Goal: Task Accomplishment & Management: Manage account settings

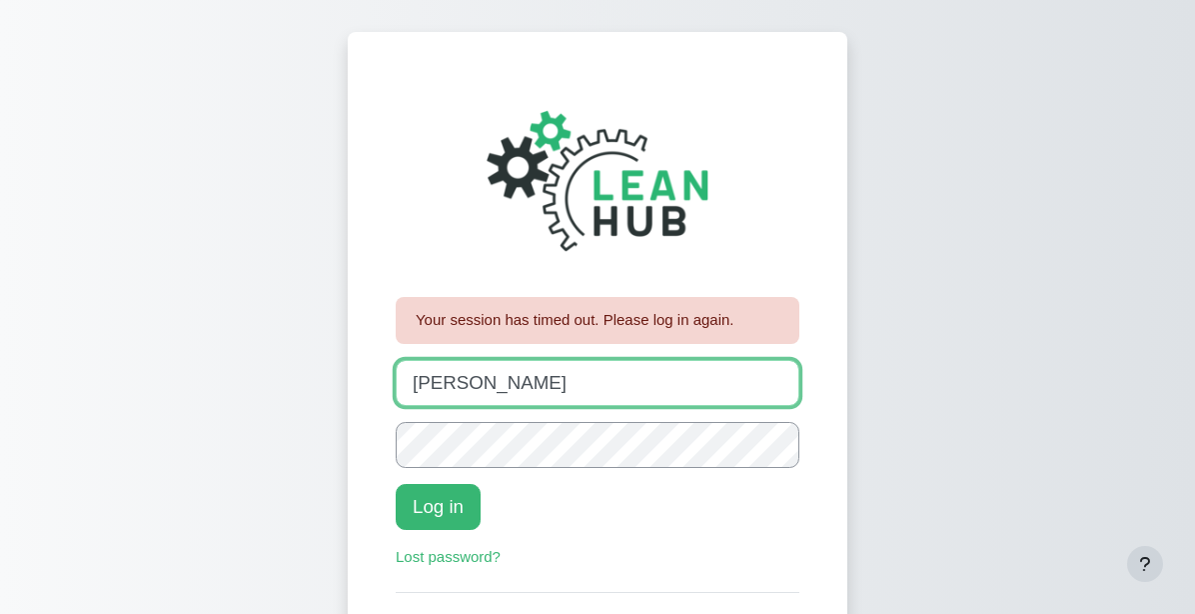
click at [463, 386] on input "johanna" at bounding box center [598, 383] width 404 height 46
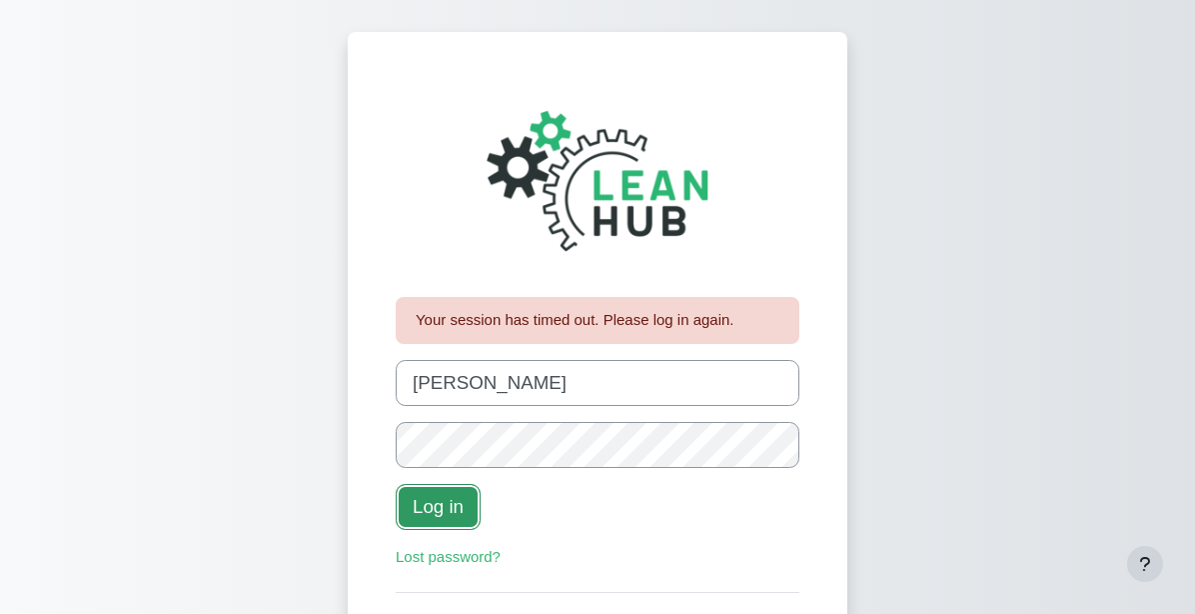
click at [453, 510] on button "Log in" at bounding box center [438, 507] width 85 height 46
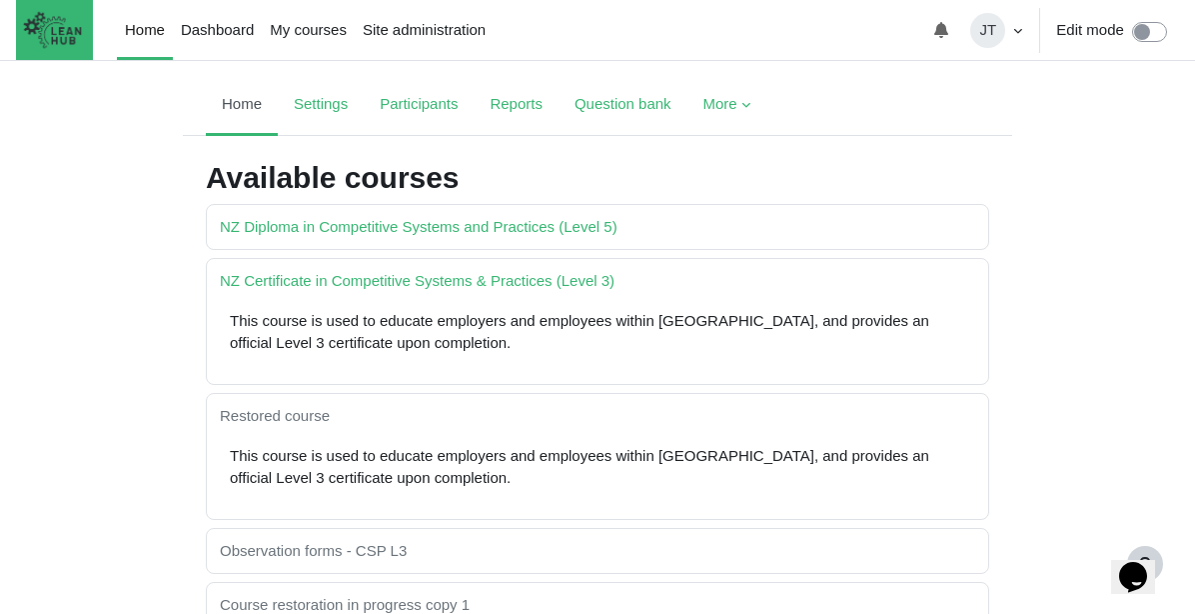
scroll to position [108, 0]
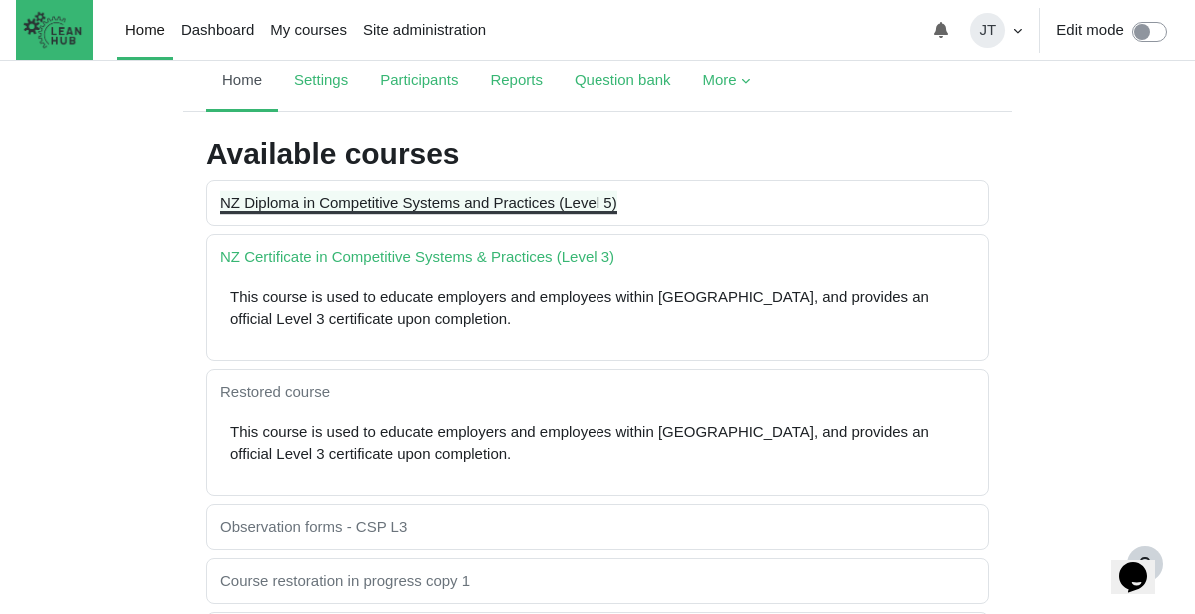
click at [485, 201] on link "NZ Diploma in Competitive Systems and Practices (Level 5)" at bounding box center [419, 202] width 398 height 17
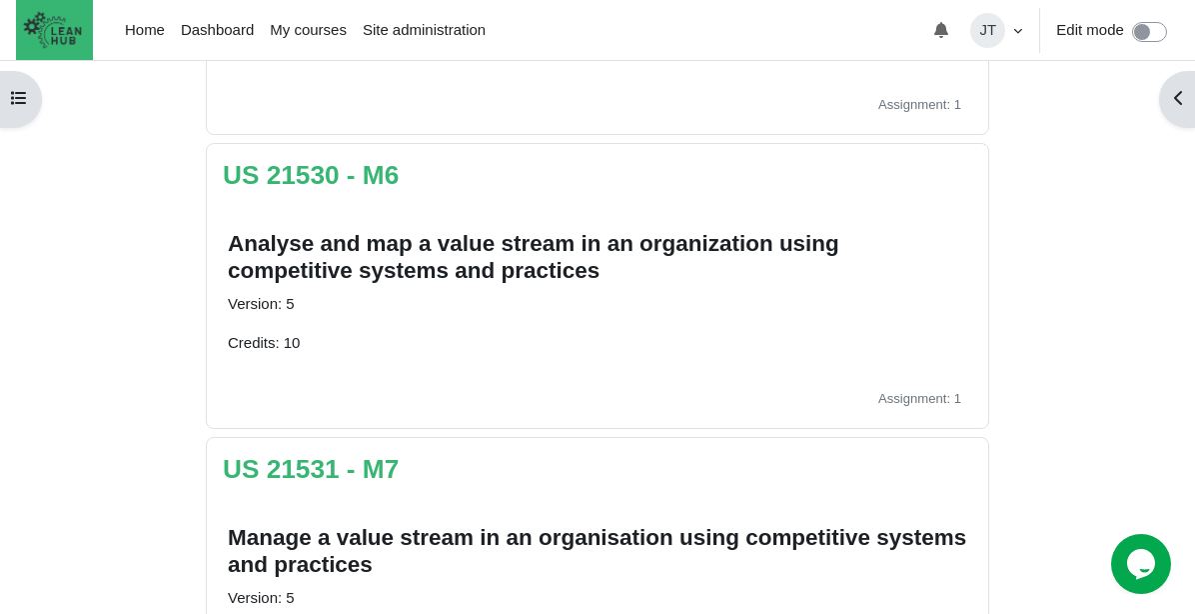
scroll to position [201, 0]
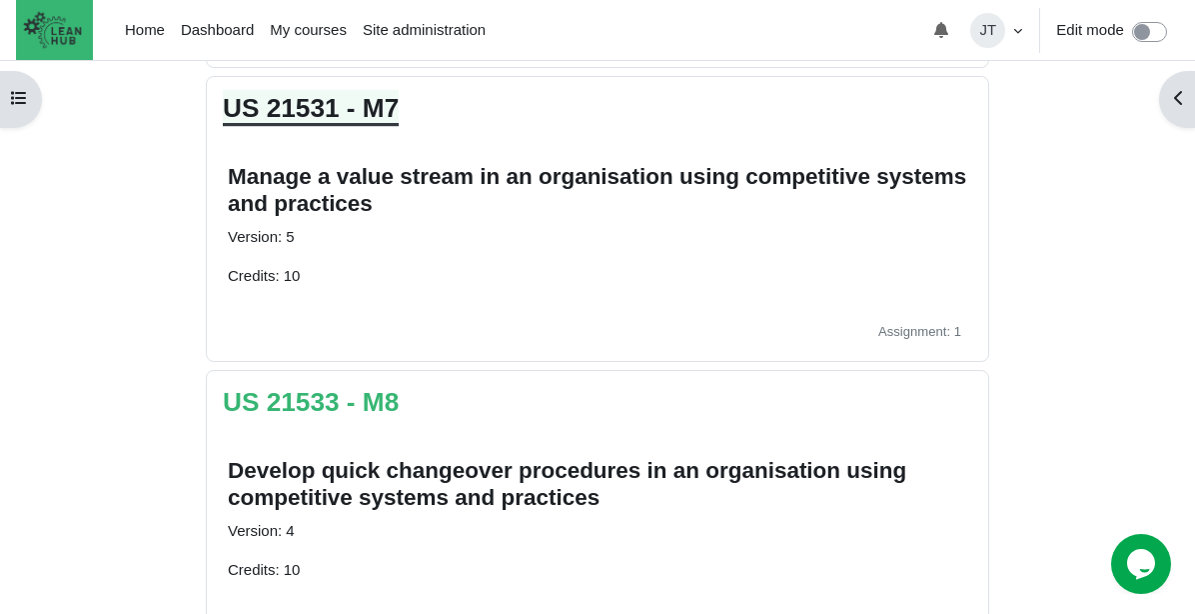
click at [365, 98] on link "US 21531 - M7" at bounding box center [311, 108] width 176 height 30
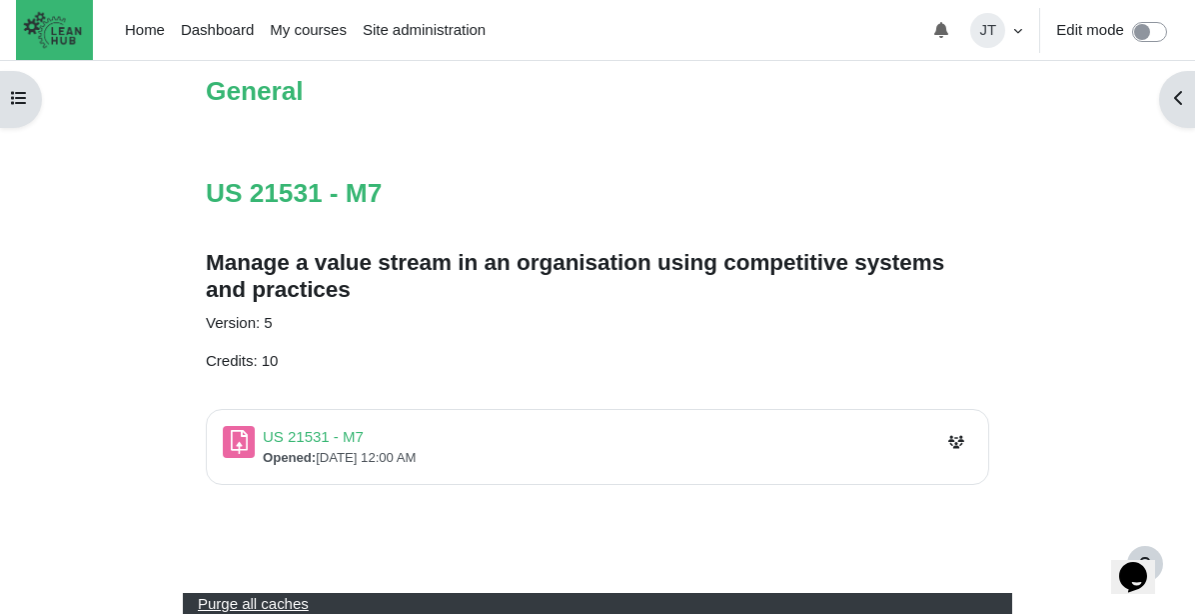
scroll to position [250, 0]
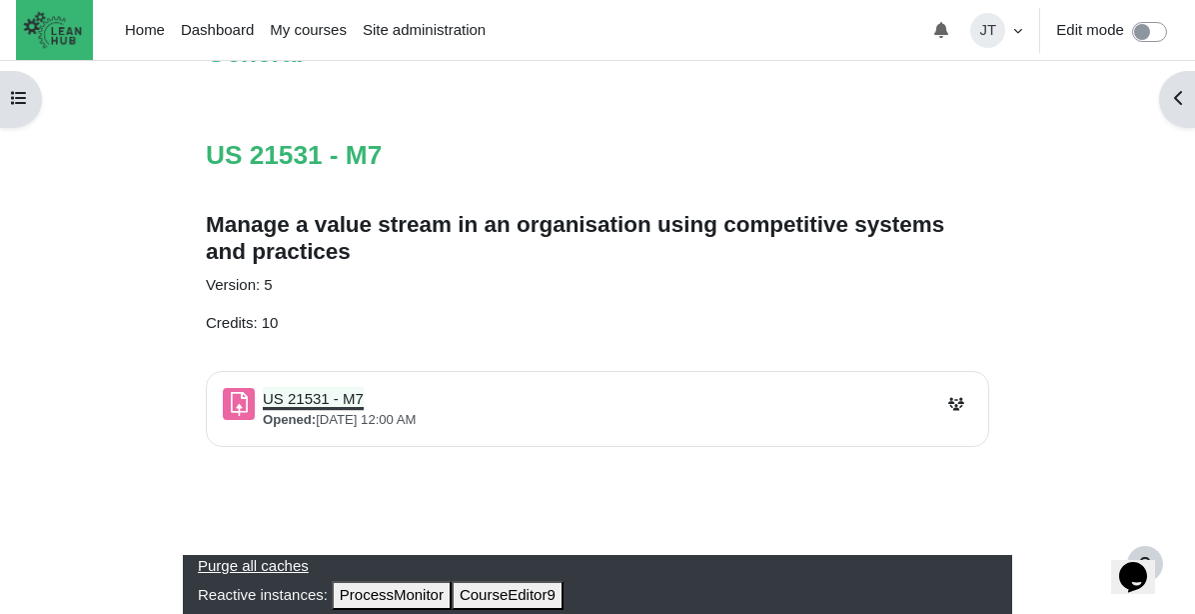
click at [329, 401] on link "US 21531 - M7 Assignment" at bounding box center [313, 398] width 101 height 17
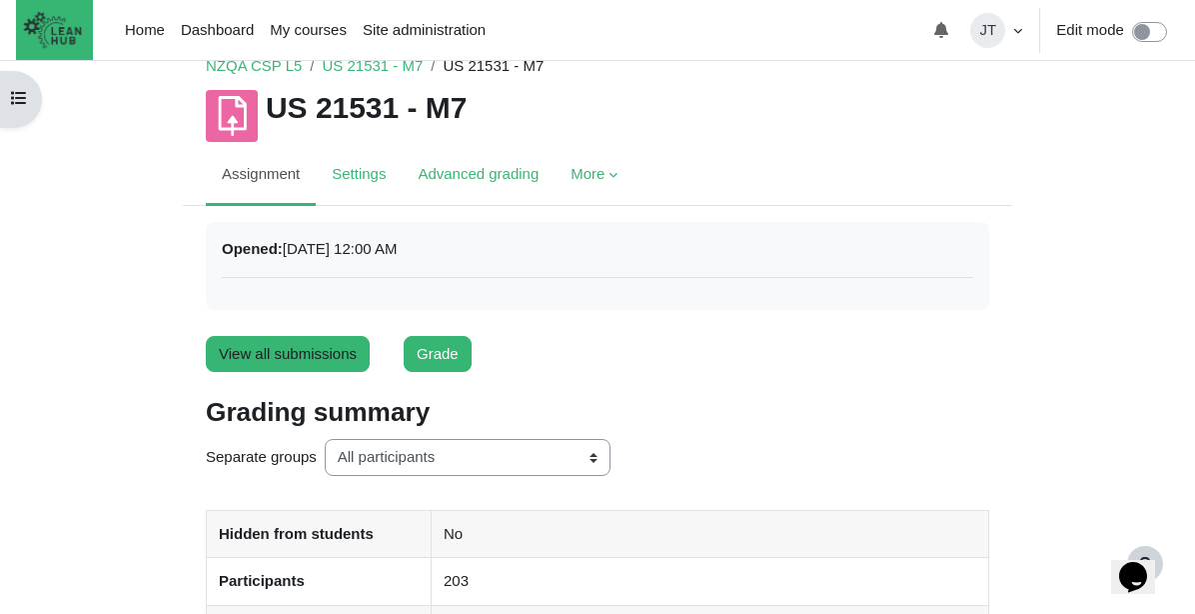
scroll to position [63, 0]
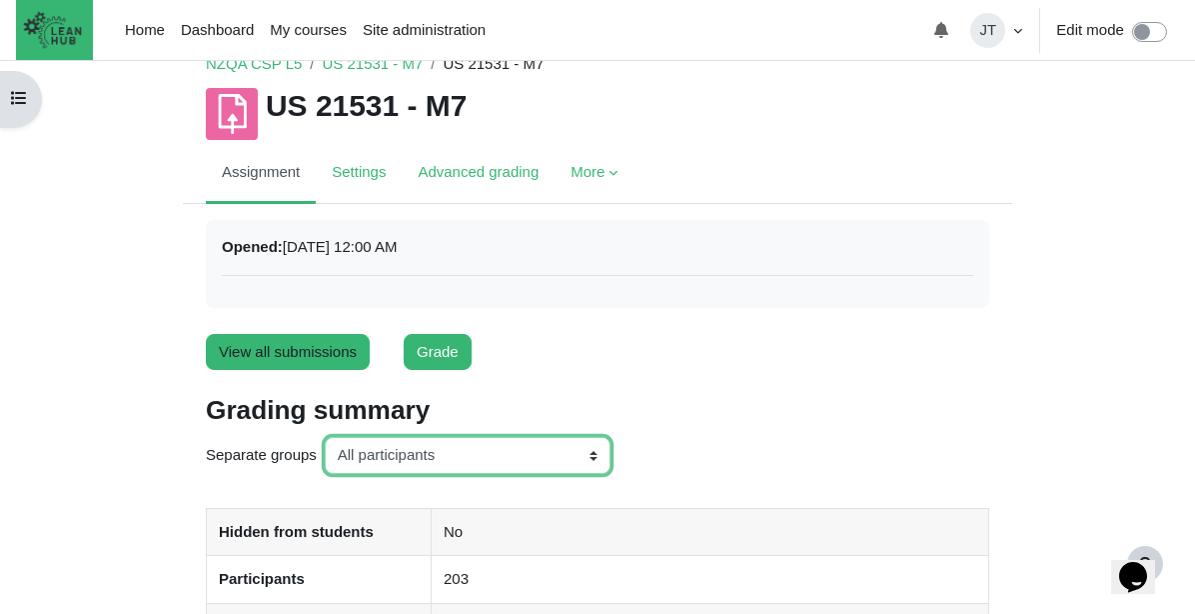
click at [446, 453] on select "All participants ANZ Pharma-Jan-2025 CapitalPrecut-Nov-2023 [PERSON_NAME]-June-…" at bounding box center [468, 455] width 286 height 36
select select "148"
click at [327, 437] on select "All participants ANZ Pharma-Jan-2025 CapitalPrecut-Nov-2023 Chantal-June-2024 C…" at bounding box center [468, 455] width 286 height 36
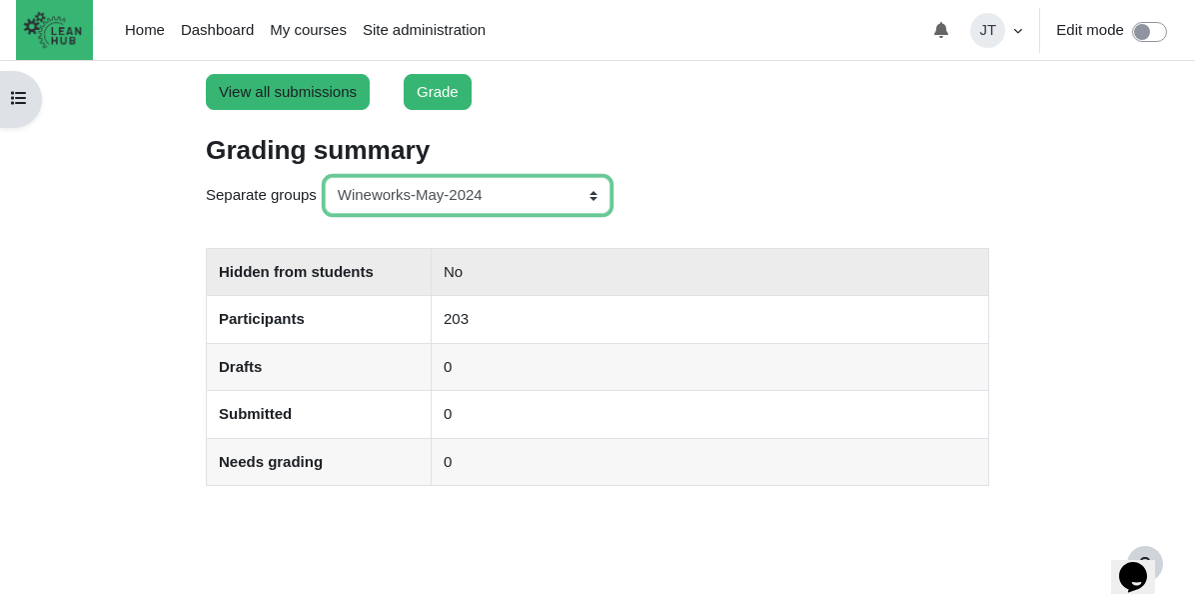
scroll to position [325, 0]
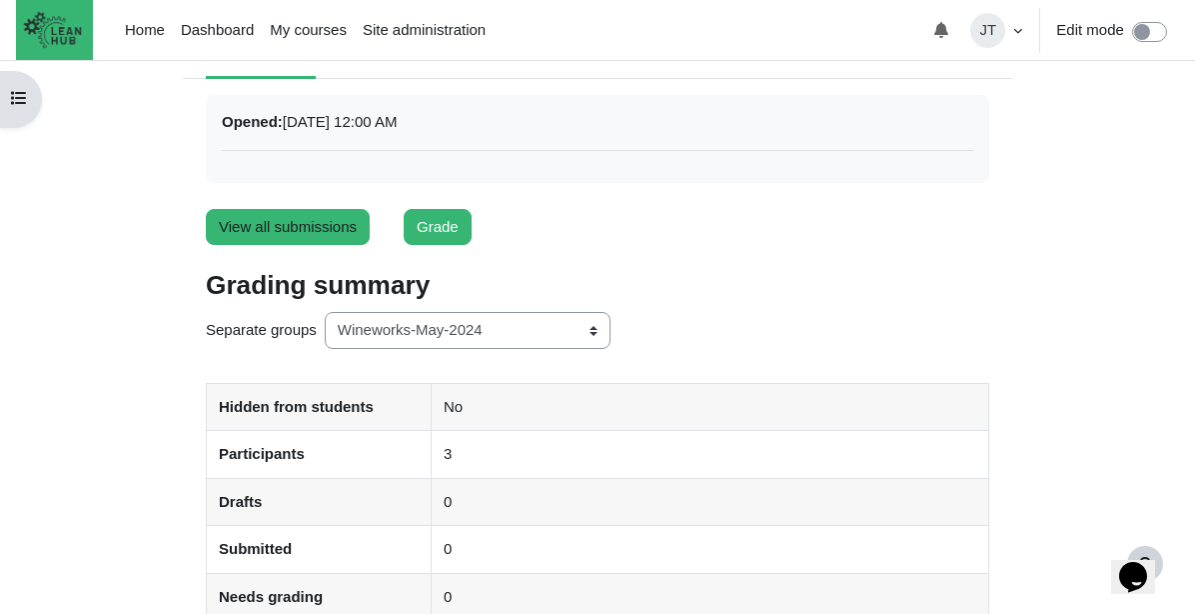
scroll to position [187, 0]
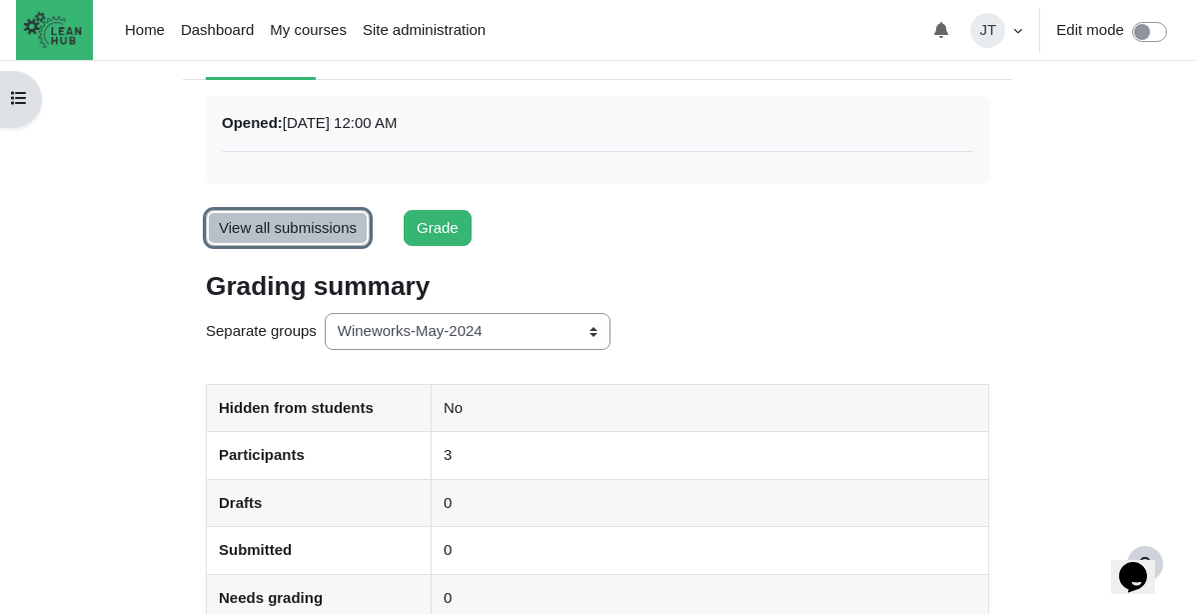
click at [340, 226] on link "View all submissions" at bounding box center [288, 228] width 164 height 37
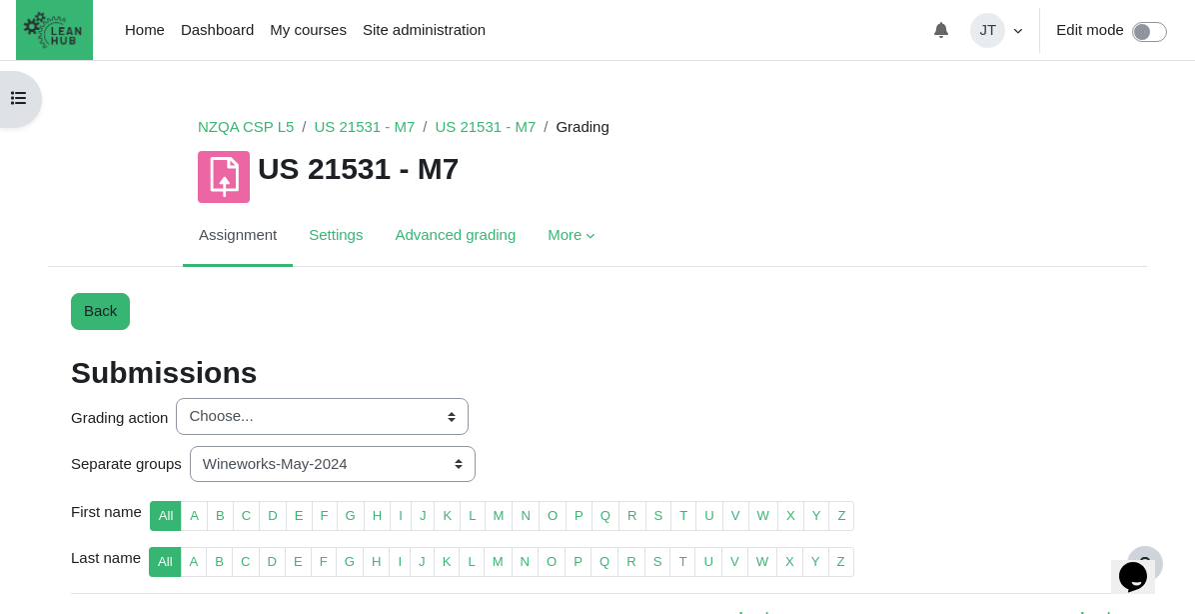
scroll to position [8, 0]
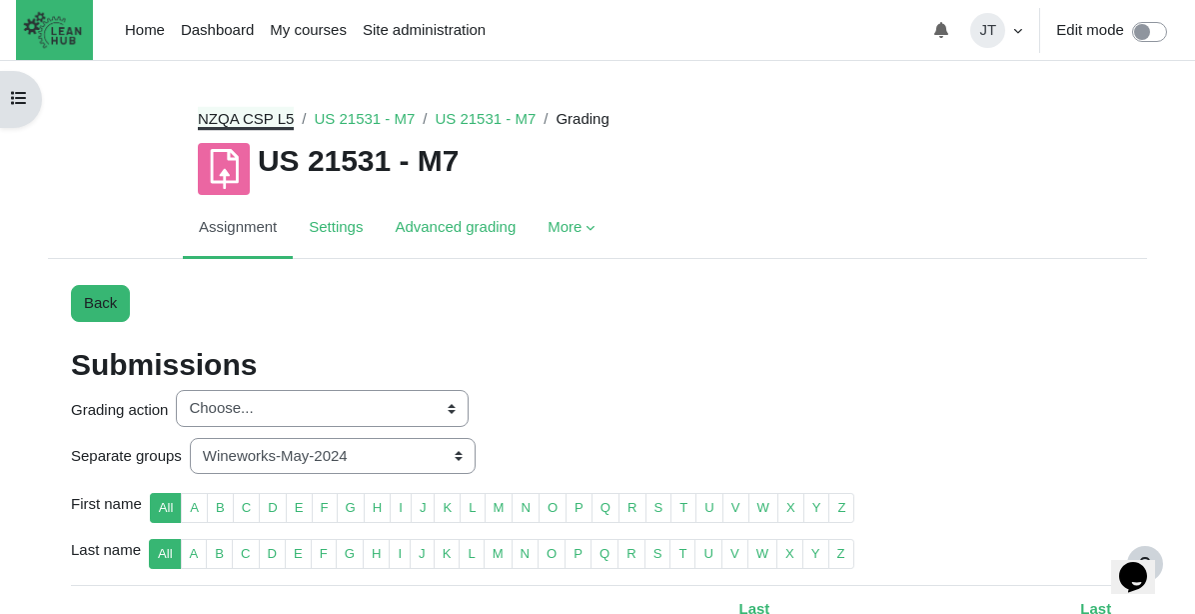
click at [256, 119] on link "NZQA CSP L5" at bounding box center [246, 118] width 96 height 17
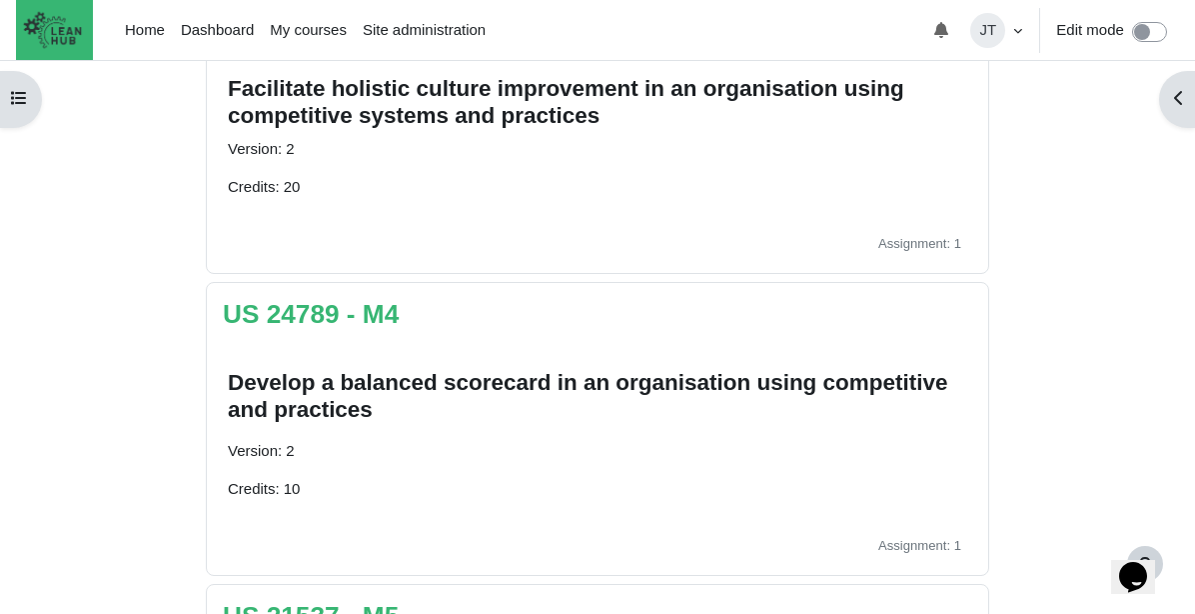
scroll to position [1104, 0]
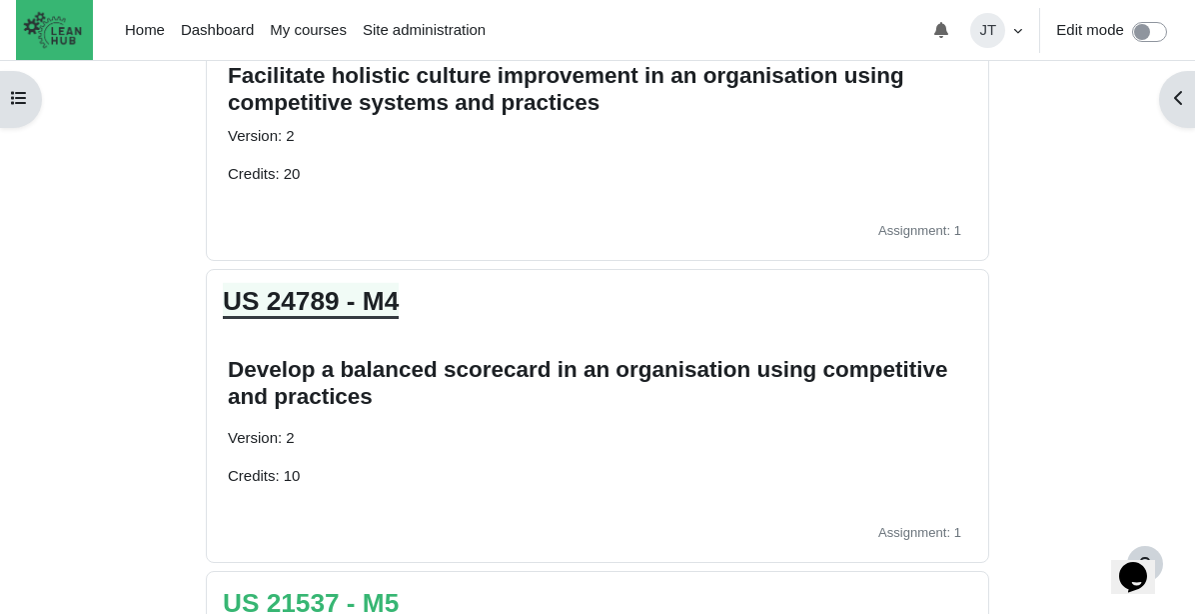
click at [351, 304] on link "US 24789 - M4" at bounding box center [311, 301] width 176 height 30
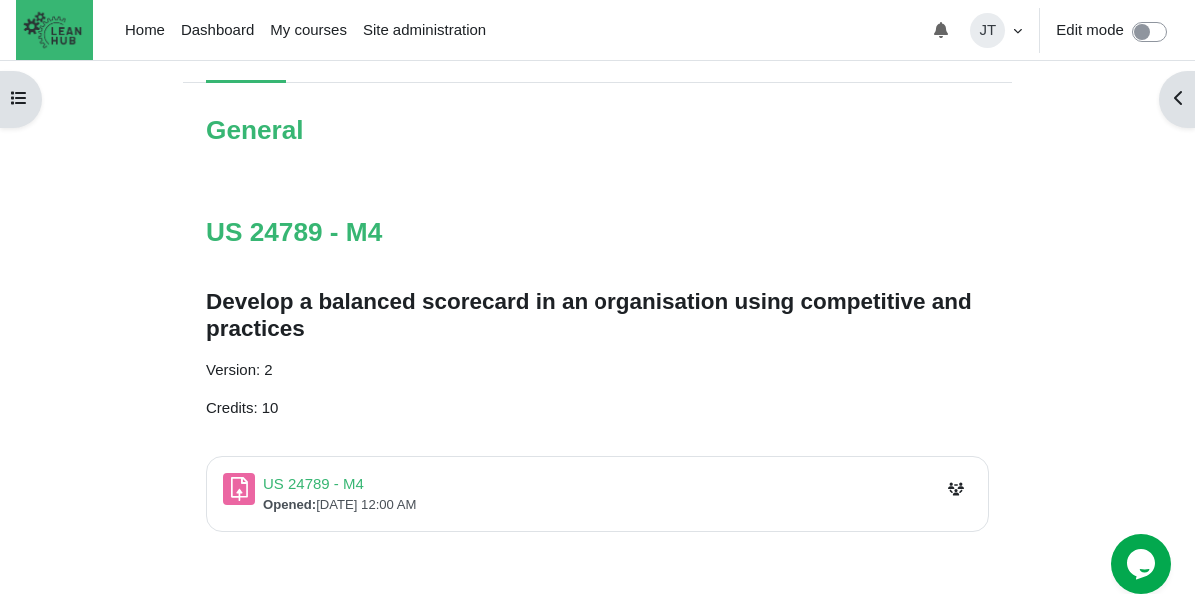
scroll to position [258, 0]
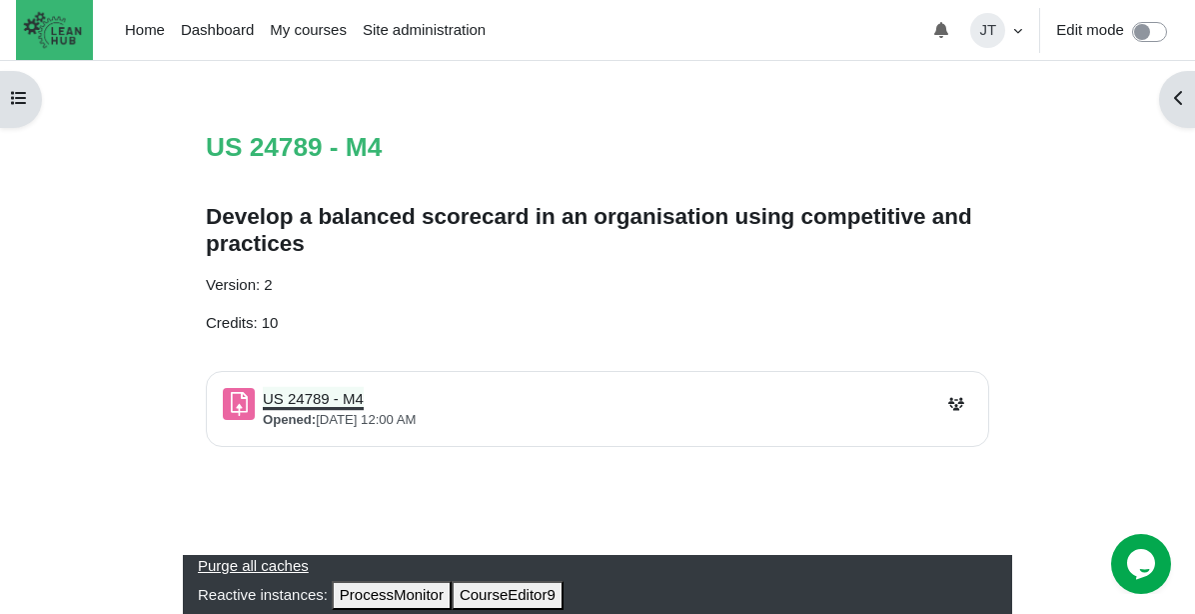
click at [332, 403] on link "US 24789 - M4 Assignment" at bounding box center [313, 398] width 101 height 17
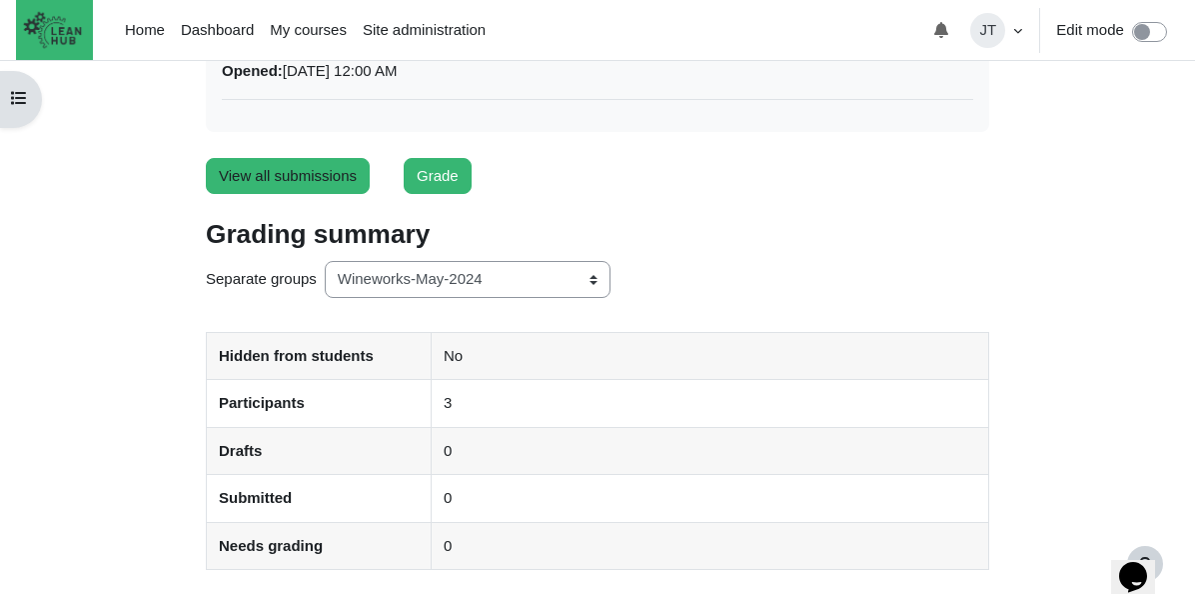
scroll to position [241, 0]
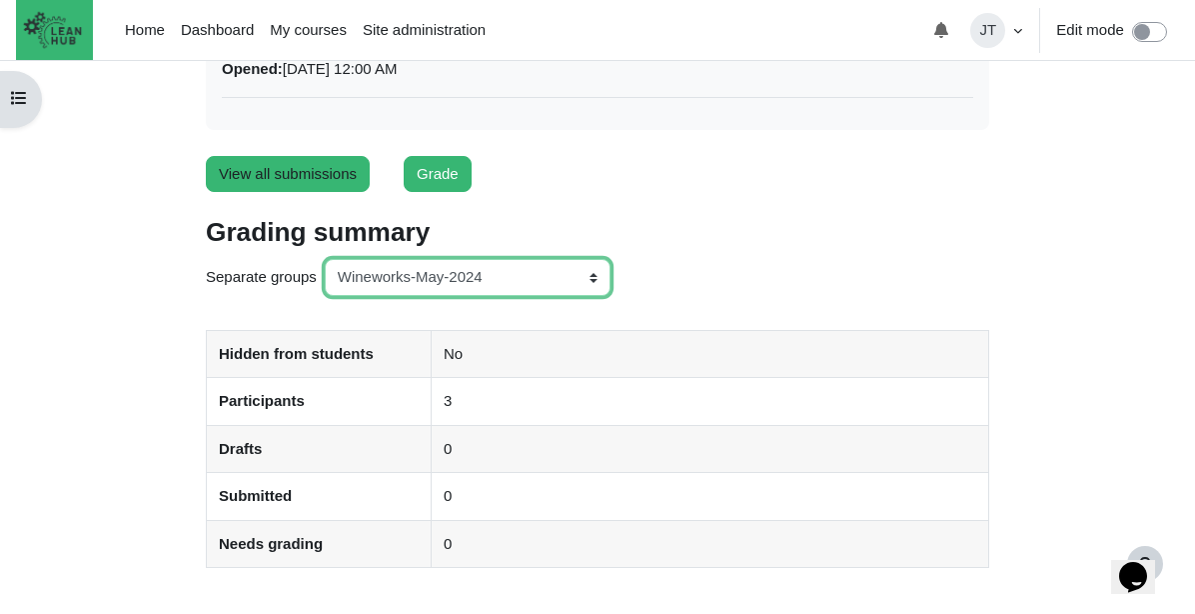
click at [448, 275] on select "All participants ANZ Pharma-Jan-2025 CapitalPrecut-Nov-2023 Chantal-June-2024 C…" at bounding box center [468, 277] width 286 height 36
select select "164"
click at [327, 259] on select "All participants ANZ Pharma-Jan-2025 CapitalPrecut-Nov-2023 Chantal-June-2024 C…" at bounding box center [468, 277] width 286 height 36
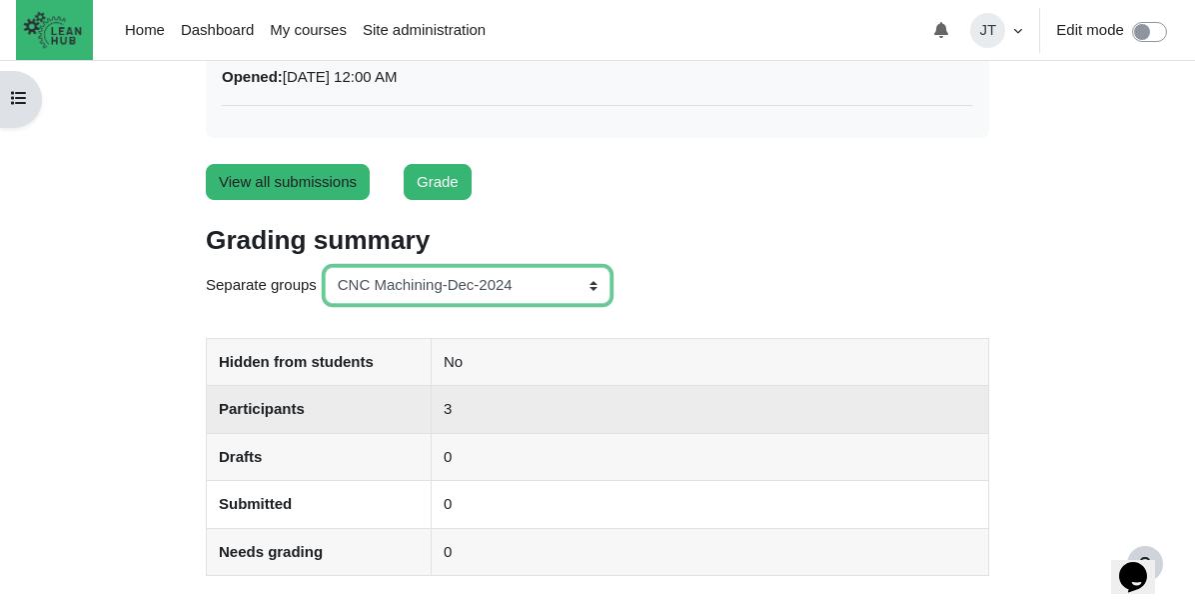
scroll to position [232, 0]
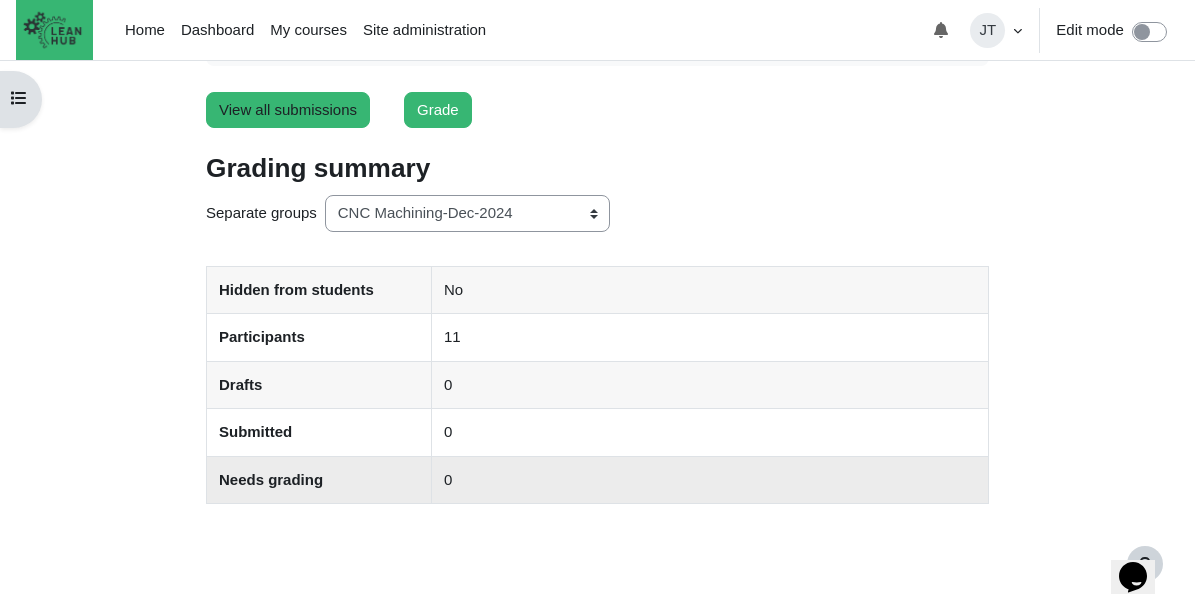
scroll to position [302, 0]
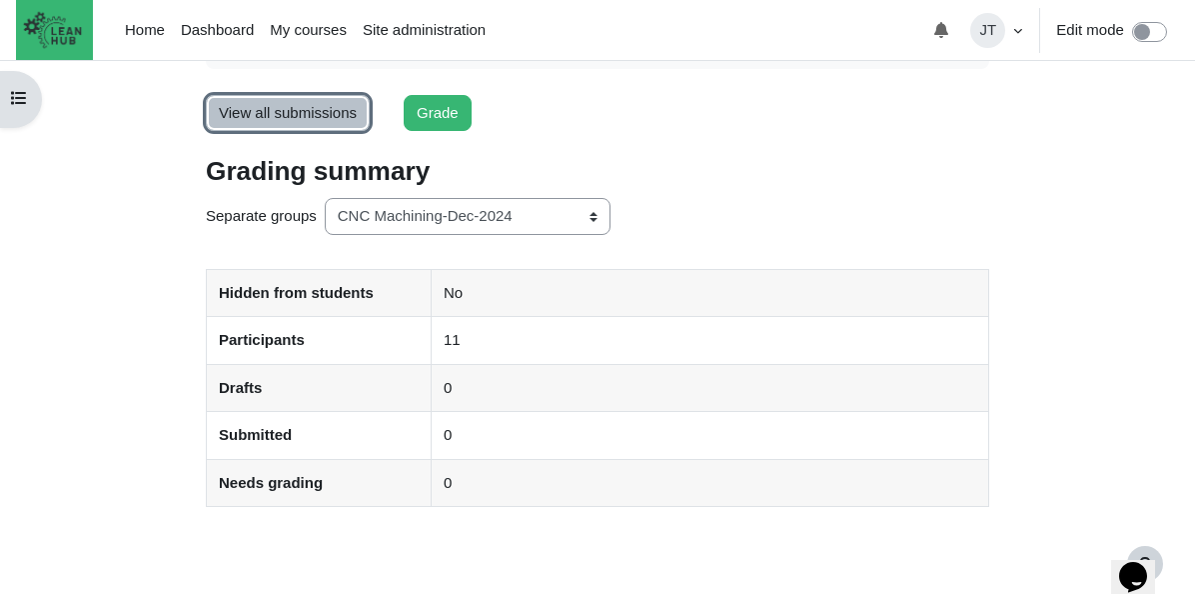
click at [315, 110] on link "View all submissions" at bounding box center [288, 113] width 164 height 37
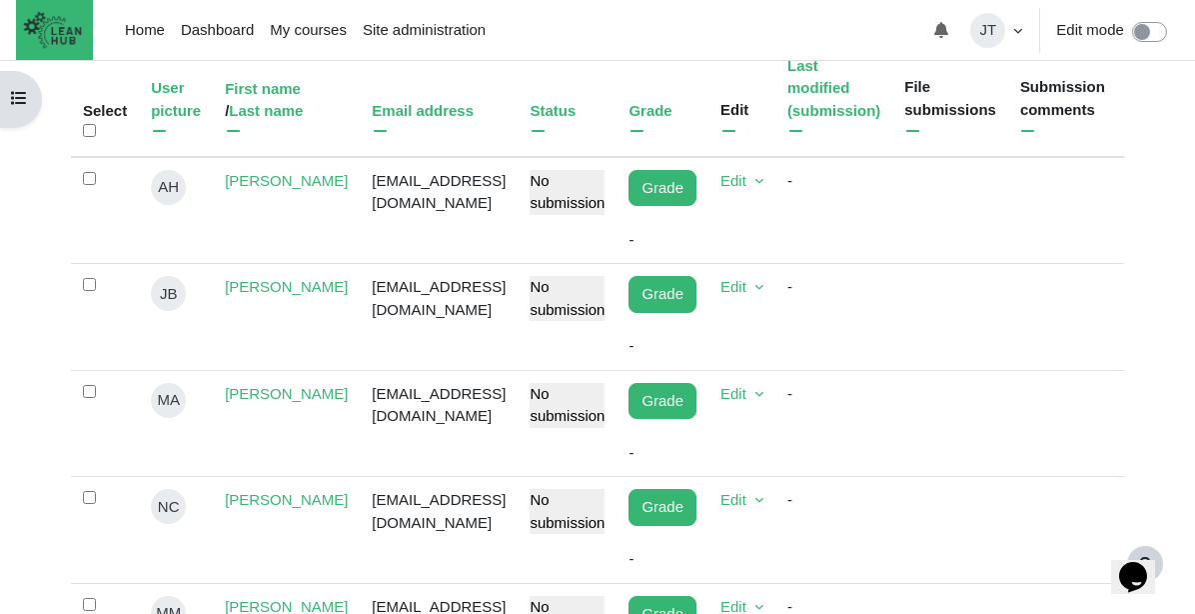
scroll to position [549, 0]
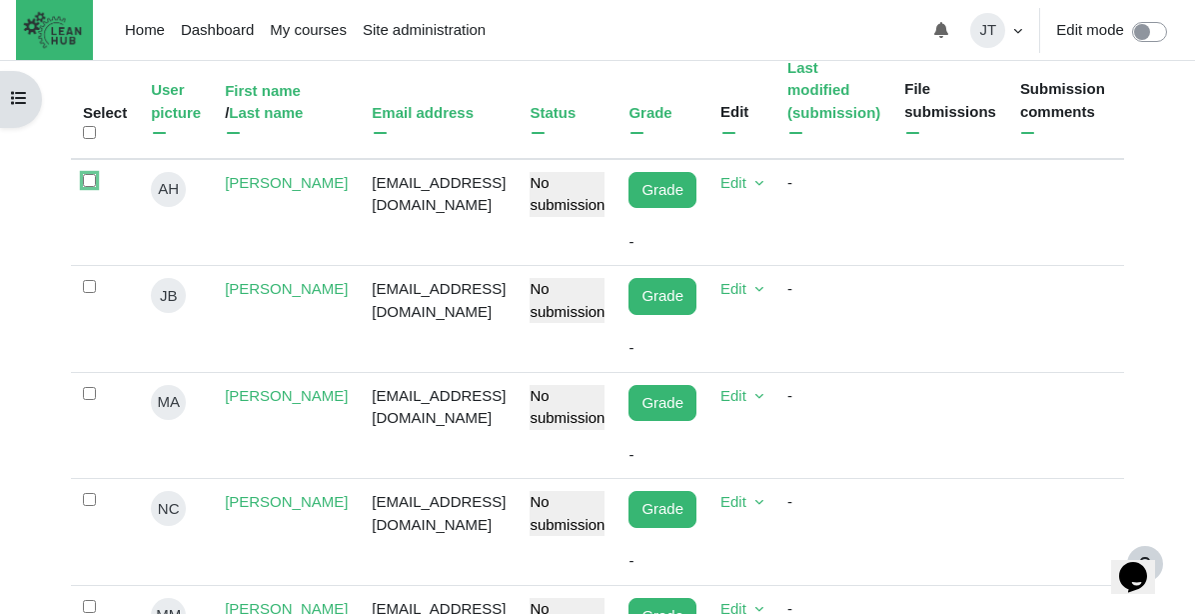
click at [84, 187] on input "Select [PERSON_NAME][GEOGRAPHIC_DATA]" at bounding box center [89, 180] width 13 height 13
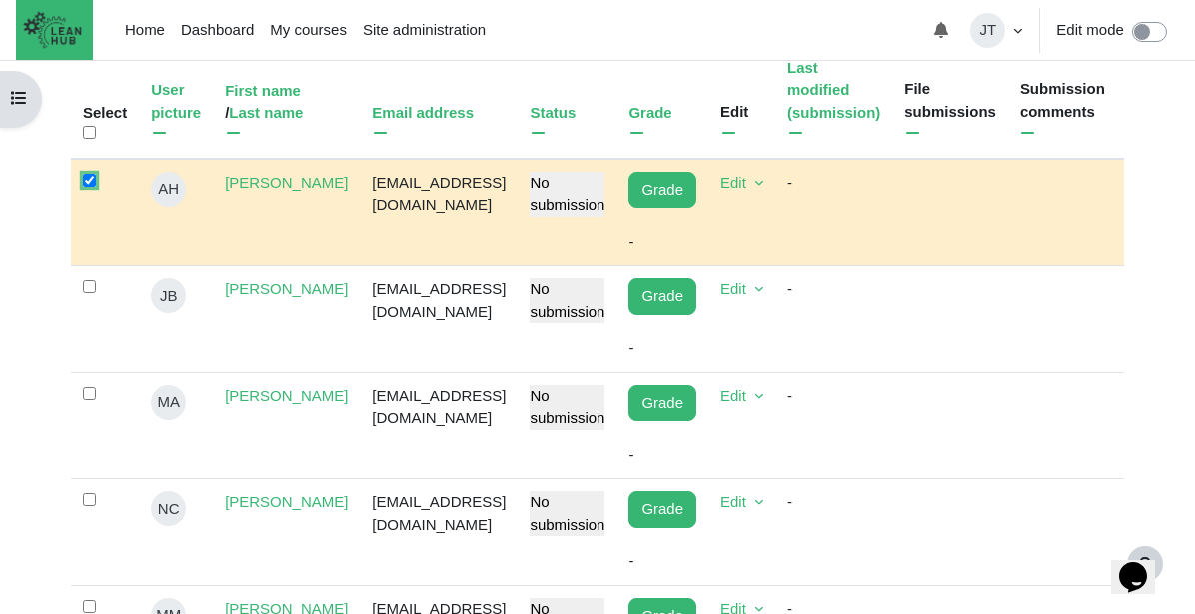
click at [93, 187] on input "Select [PERSON_NAME][GEOGRAPHIC_DATA]" at bounding box center [89, 180] width 13 height 13
checkbox input "false"
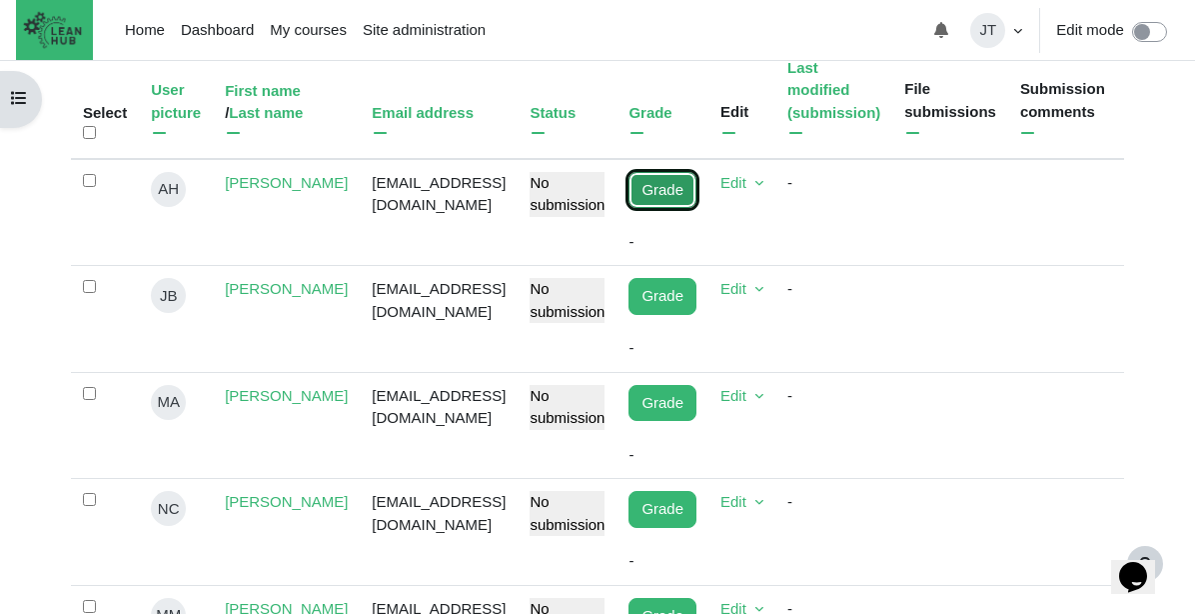
click at [696, 208] on link "Grade" at bounding box center [663, 190] width 68 height 37
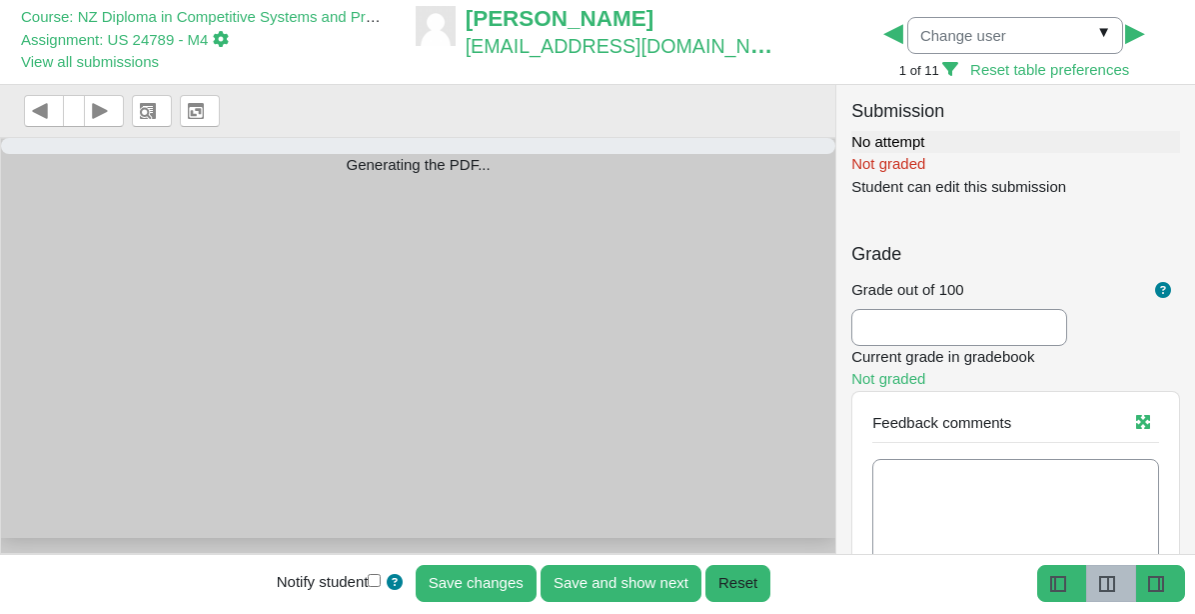
select select "0"
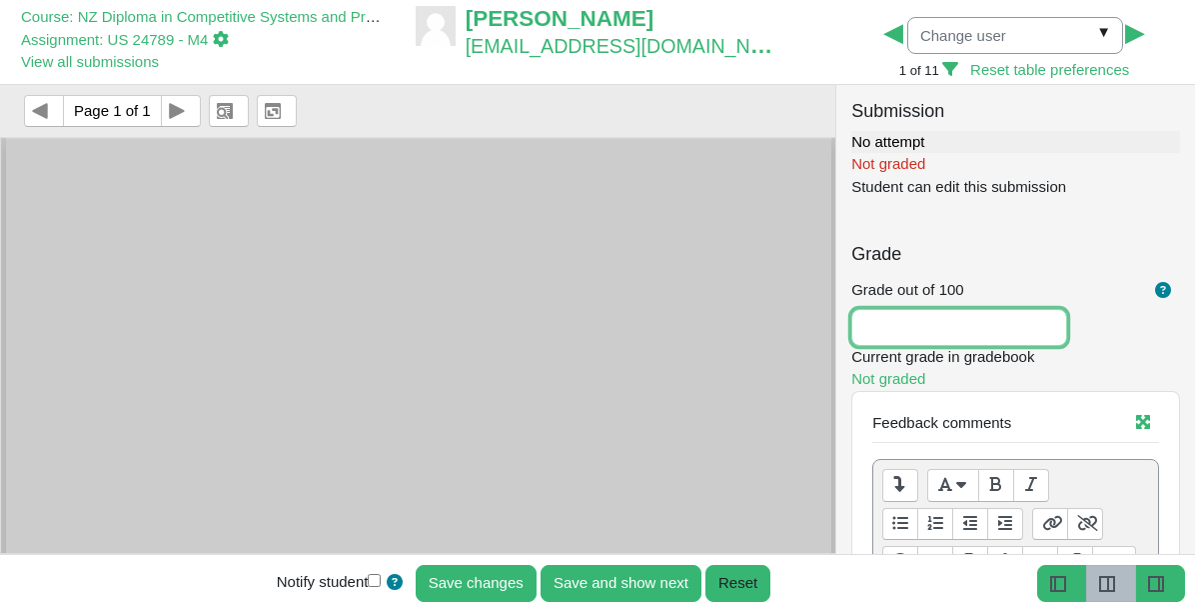
click at [876, 319] on input "Grade out of 100" at bounding box center [960, 327] width 216 height 36
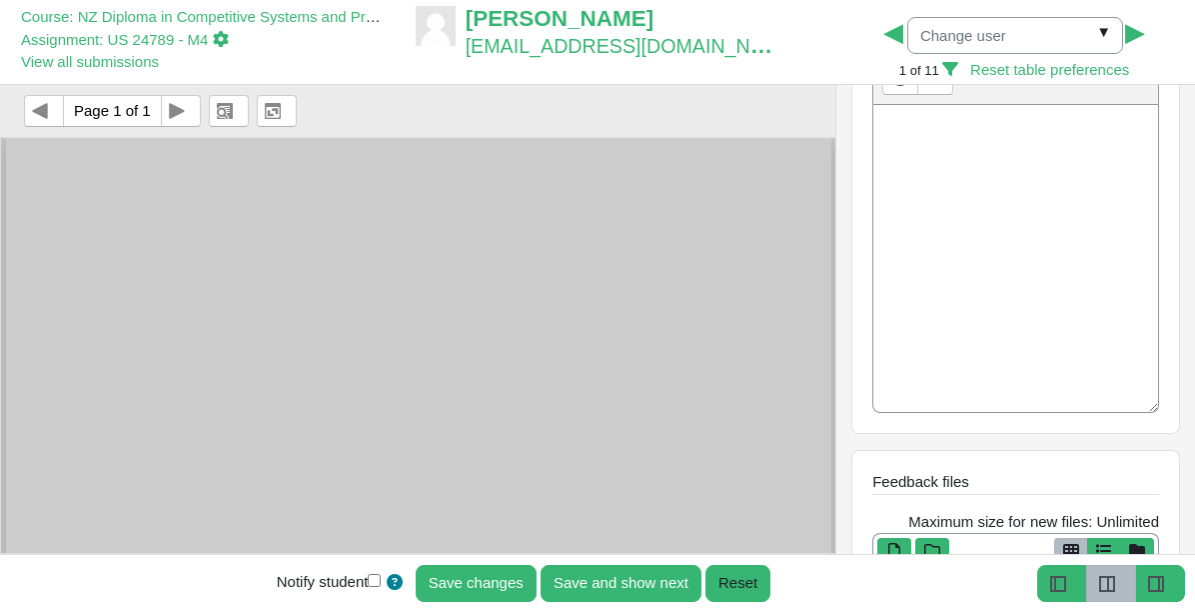
scroll to position [946, 0]
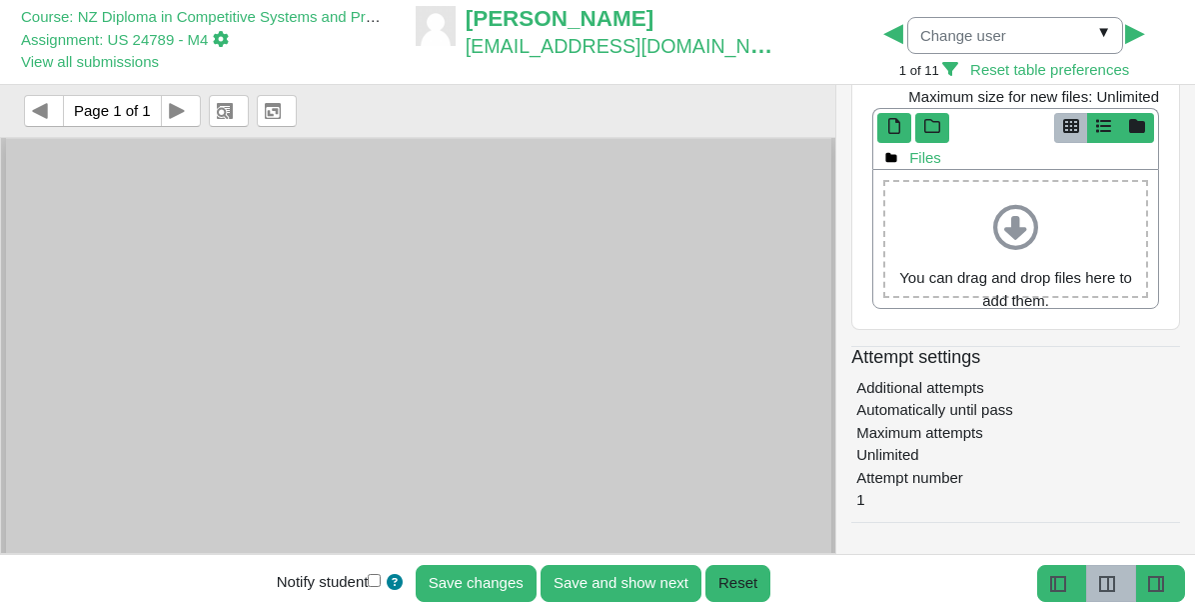
click at [117, 98] on select "Page 1 of 1" at bounding box center [112, 111] width 97 height 30
click at [269, 111] on img at bounding box center [273, 109] width 16 height 19
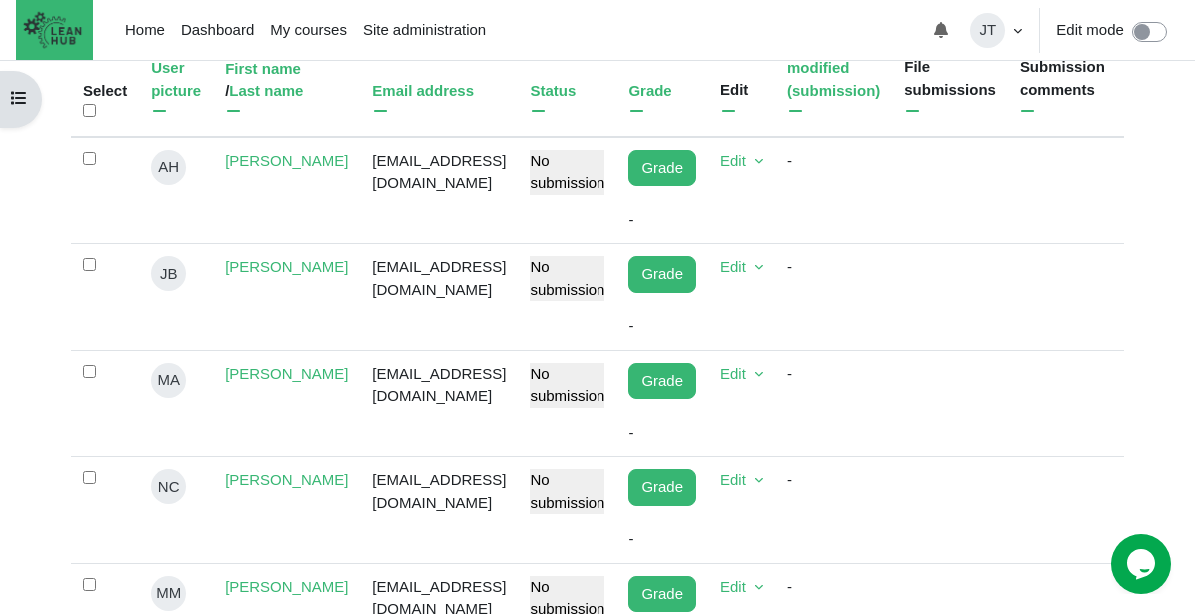
scroll to position [567, 0]
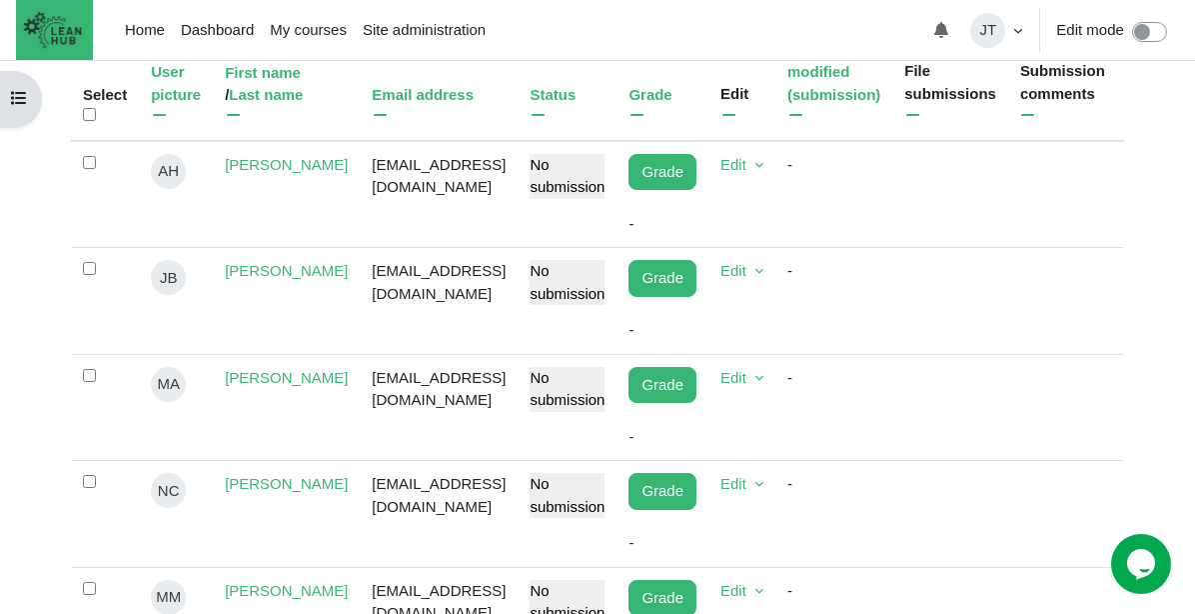
click at [600, 199] on div "No submission" at bounding box center [567, 176] width 75 height 45
click at [761, 177] on link "Edit" at bounding box center [742, 165] width 43 height 23
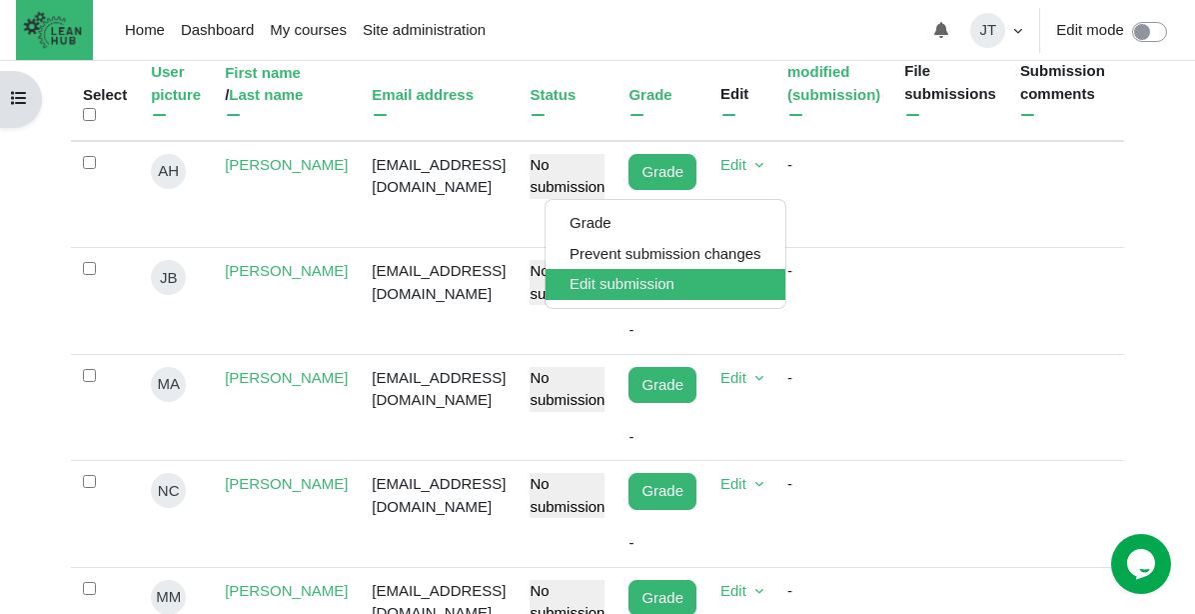
click at [697, 282] on link "Edit submission" at bounding box center [666, 284] width 240 height 31
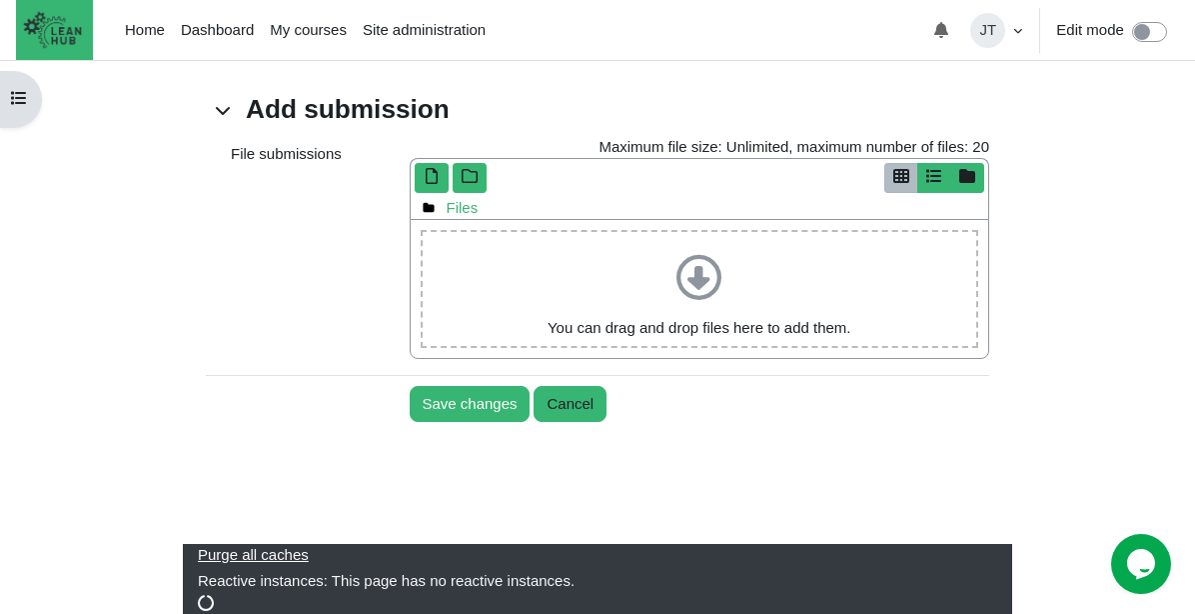
scroll to position [308, 0]
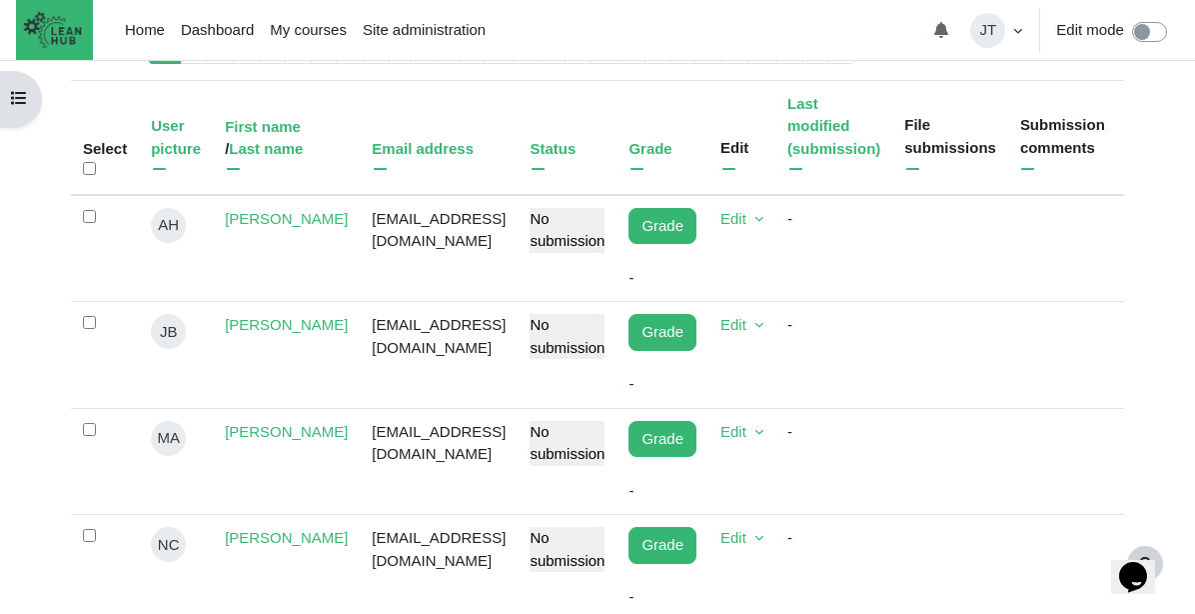
scroll to position [521, 0]
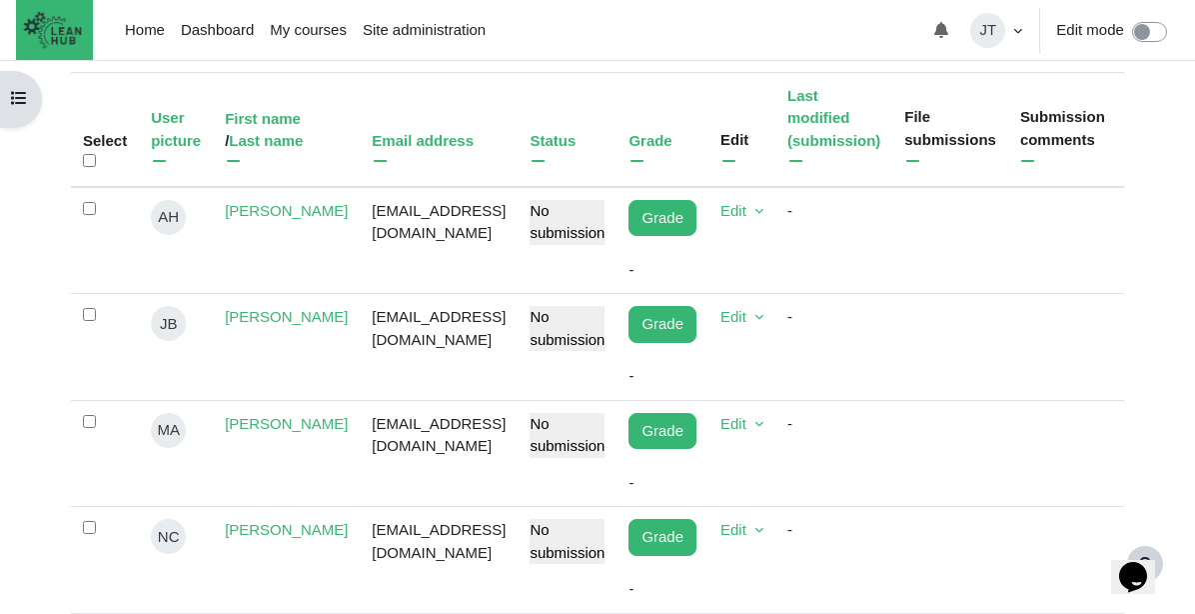
click at [591, 245] on div "No submission" at bounding box center [567, 222] width 75 height 45
click at [591, 287] on td "No submission" at bounding box center [567, 240] width 99 height 107
click at [697, 237] on link "Grade" at bounding box center [663, 218] width 68 height 37
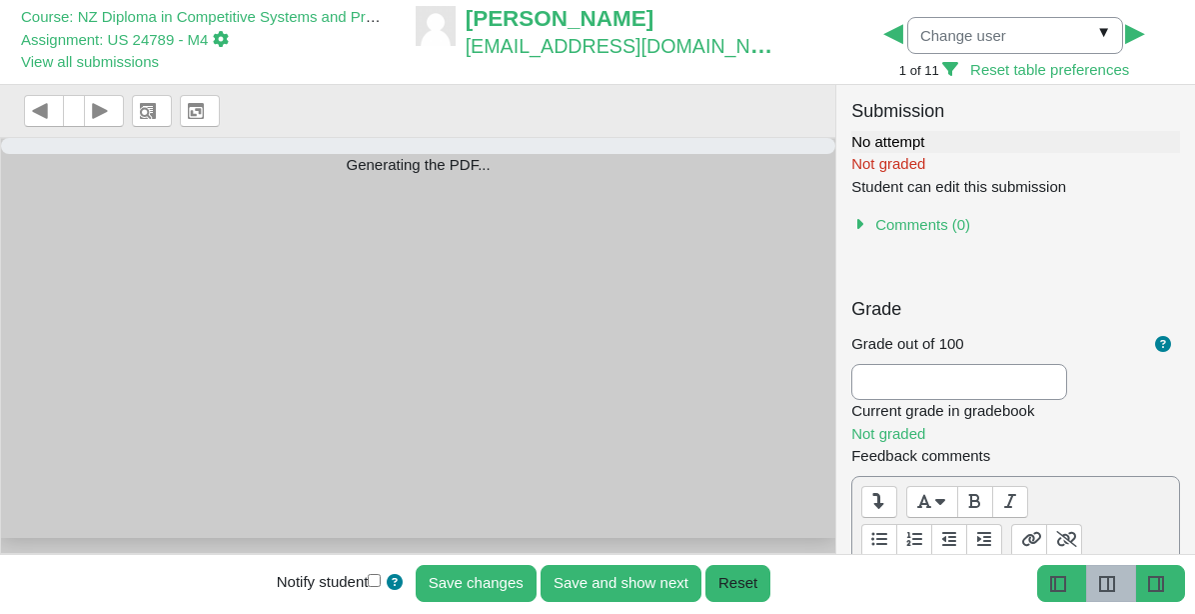
select select "0"
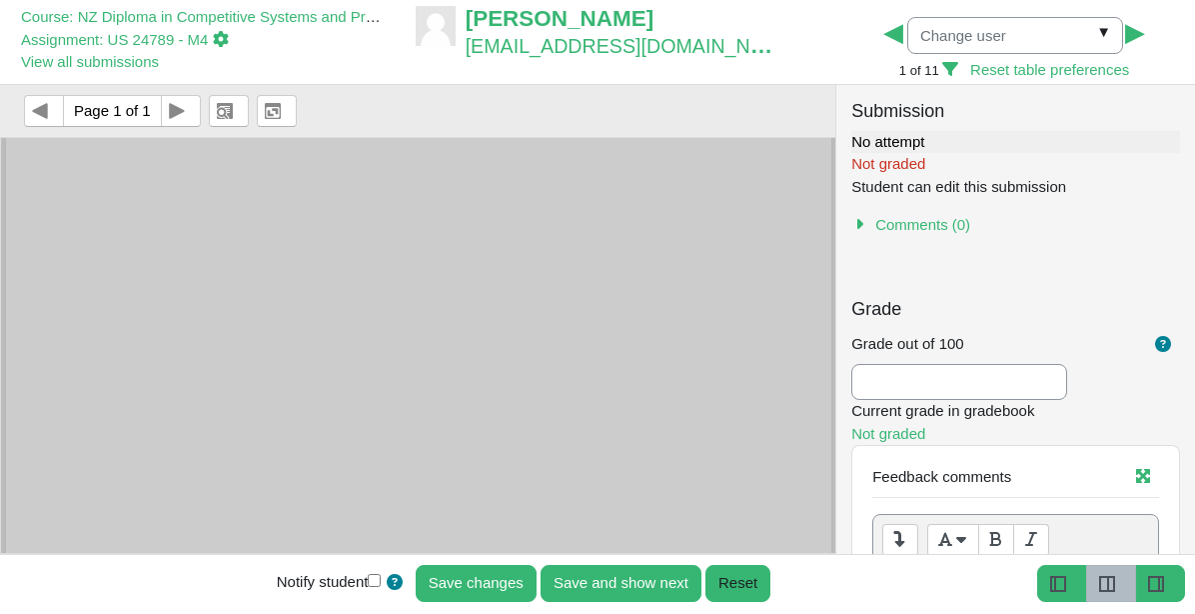
scroll to position [701, 0]
click at [1016, 153] on div "Not graded" at bounding box center [1016, 164] width 329 height 23
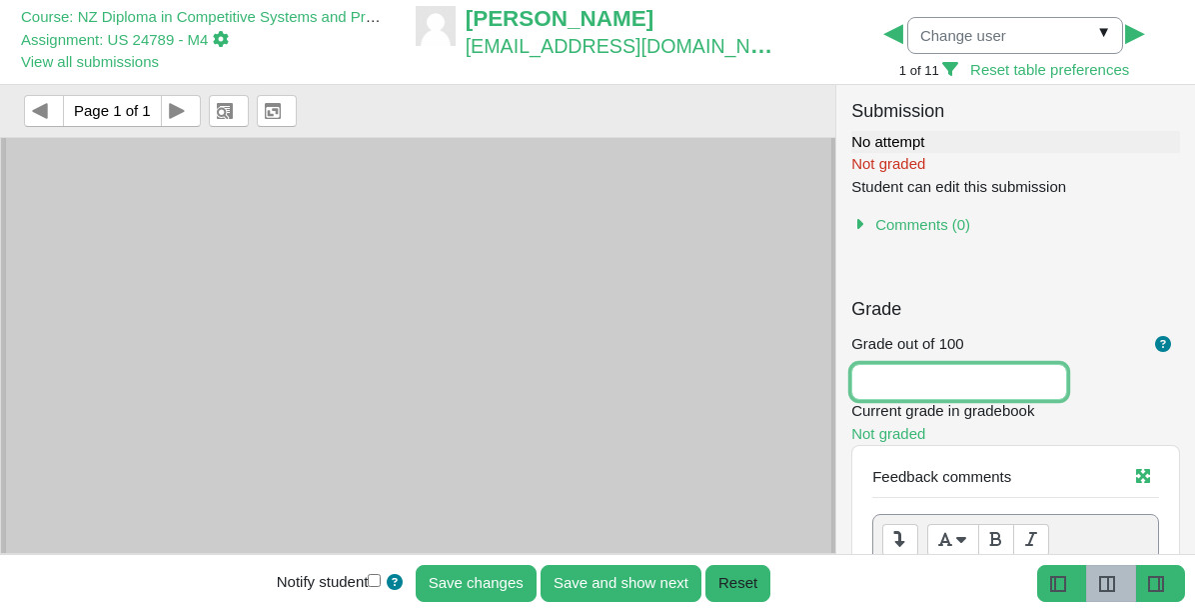
click at [937, 382] on input "Grade out of 100" at bounding box center [960, 382] width 216 height 36
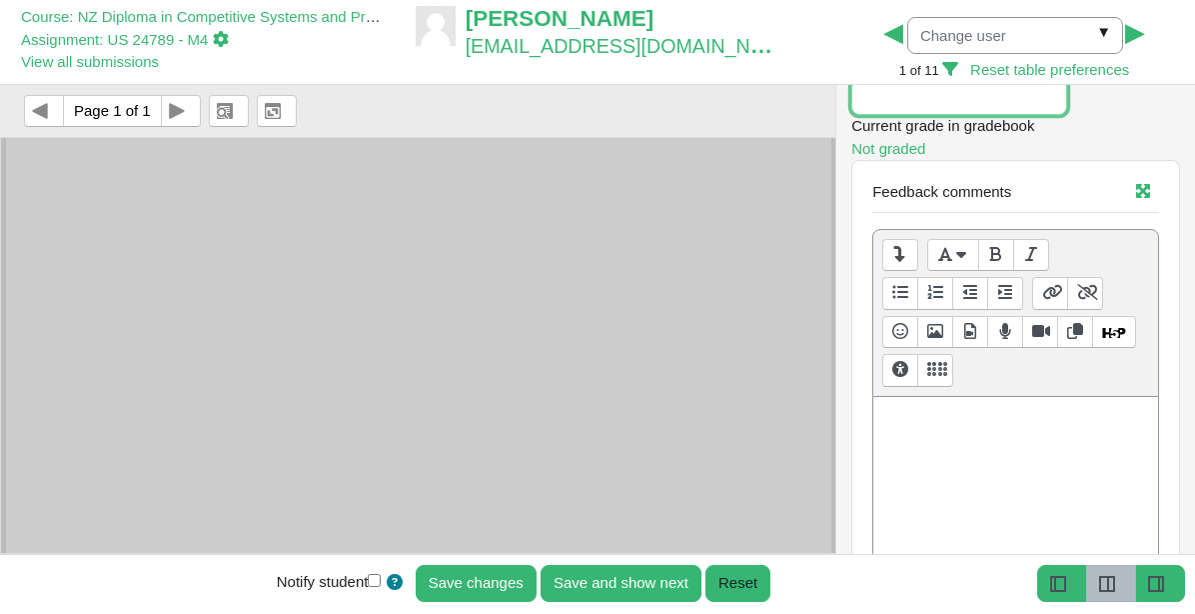
scroll to position [0, 0]
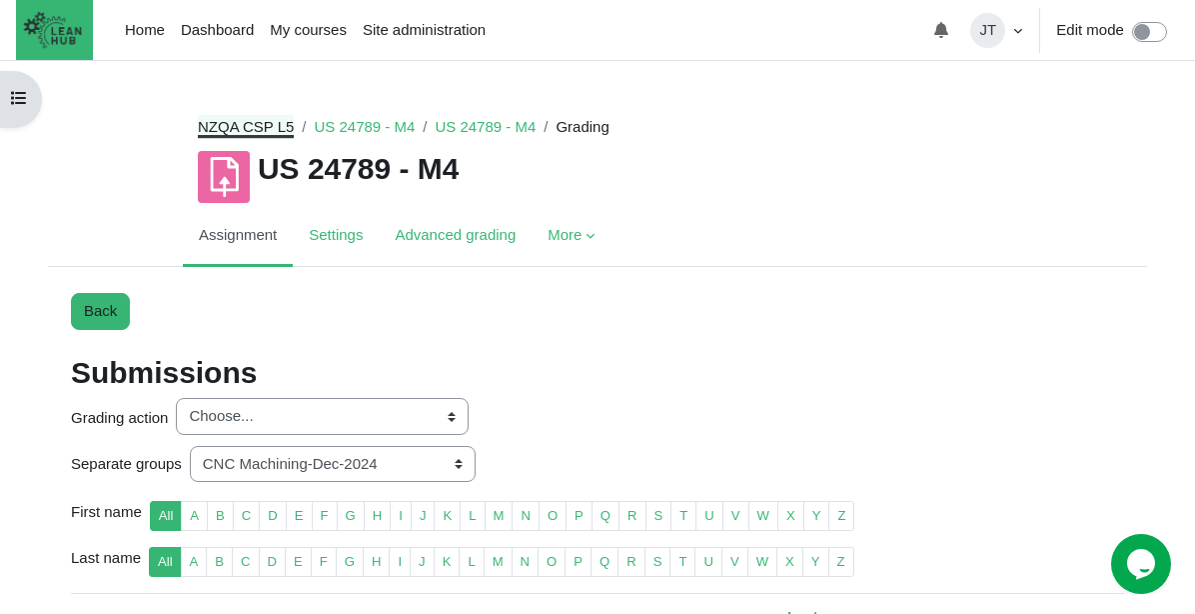
click at [257, 126] on link "NZQA CSP L5" at bounding box center [246, 126] width 96 height 17
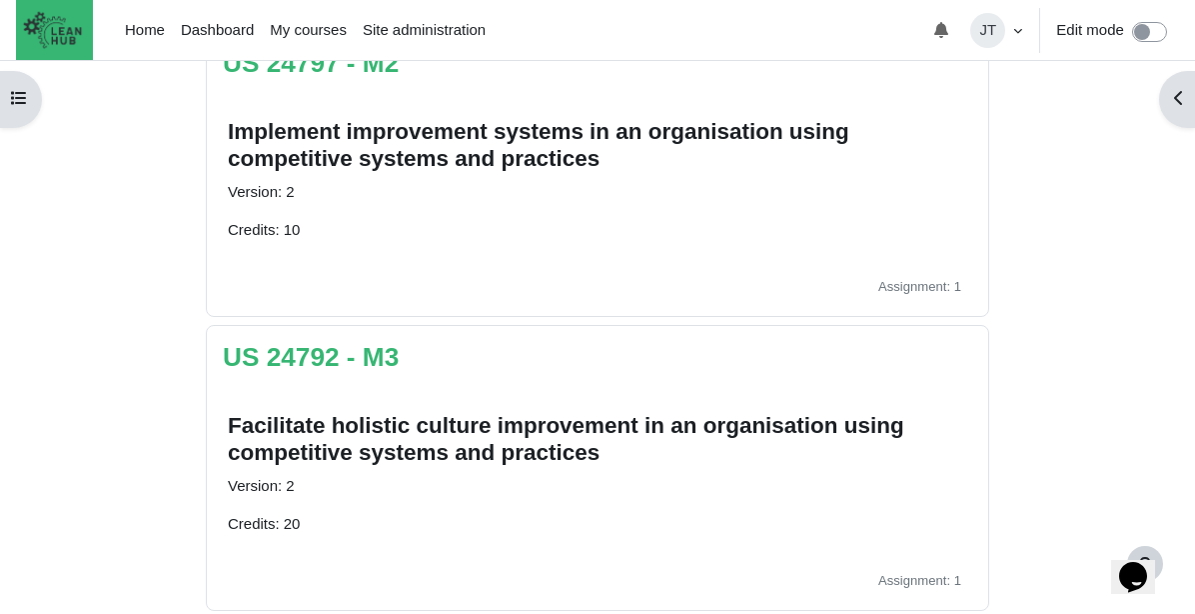
scroll to position [753, 0]
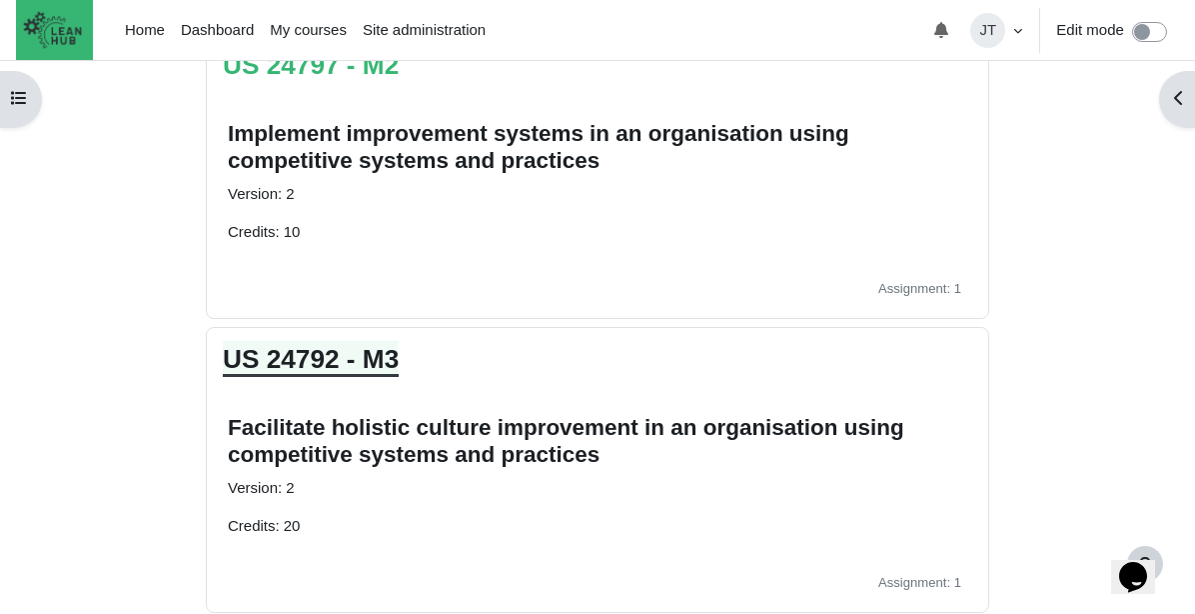
click at [370, 361] on link "US 24792 - M3" at bounding box center [311, 359] width 176 height 30
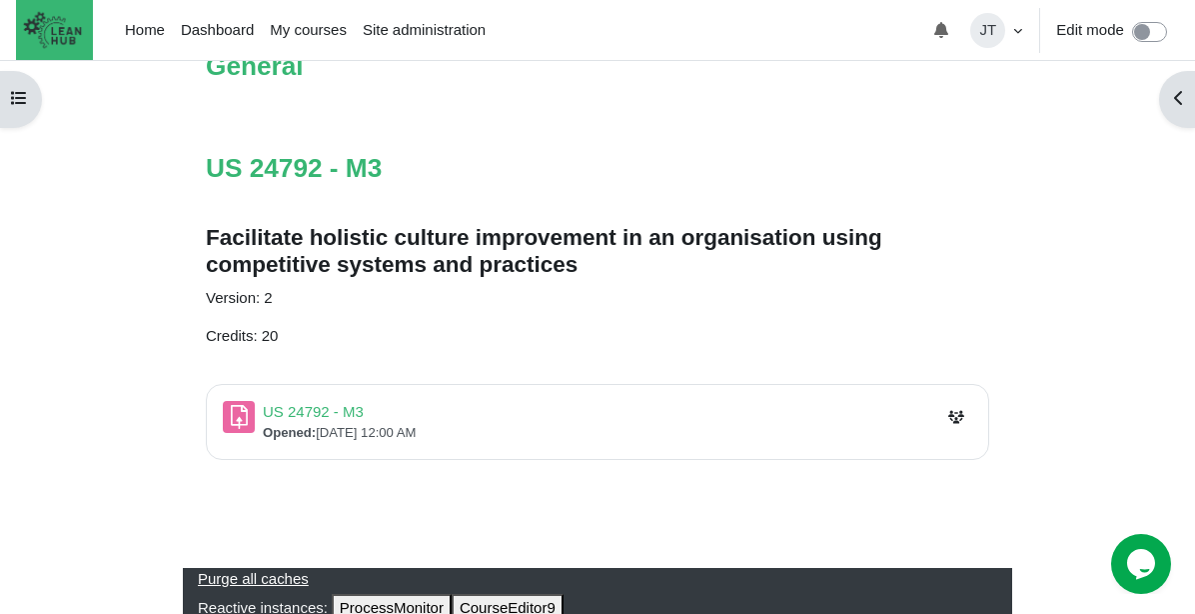
scroll to position [239, 0]
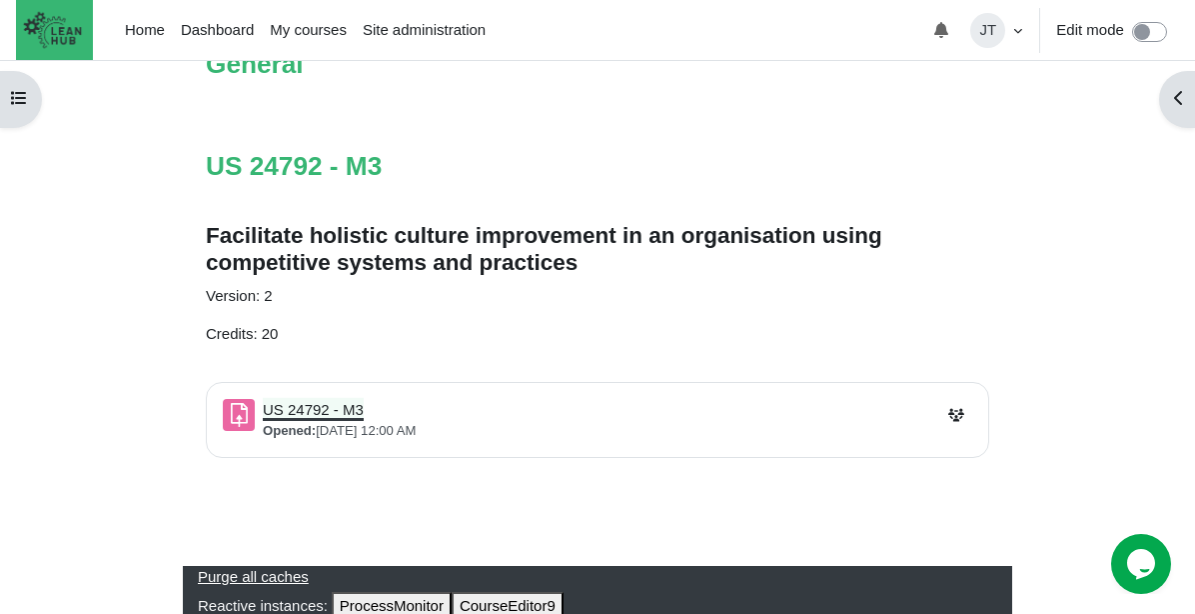
click at [347, 401] on link "US 24792 - M3 Assignment" at bounding box center [313, 409] width 101 height 17
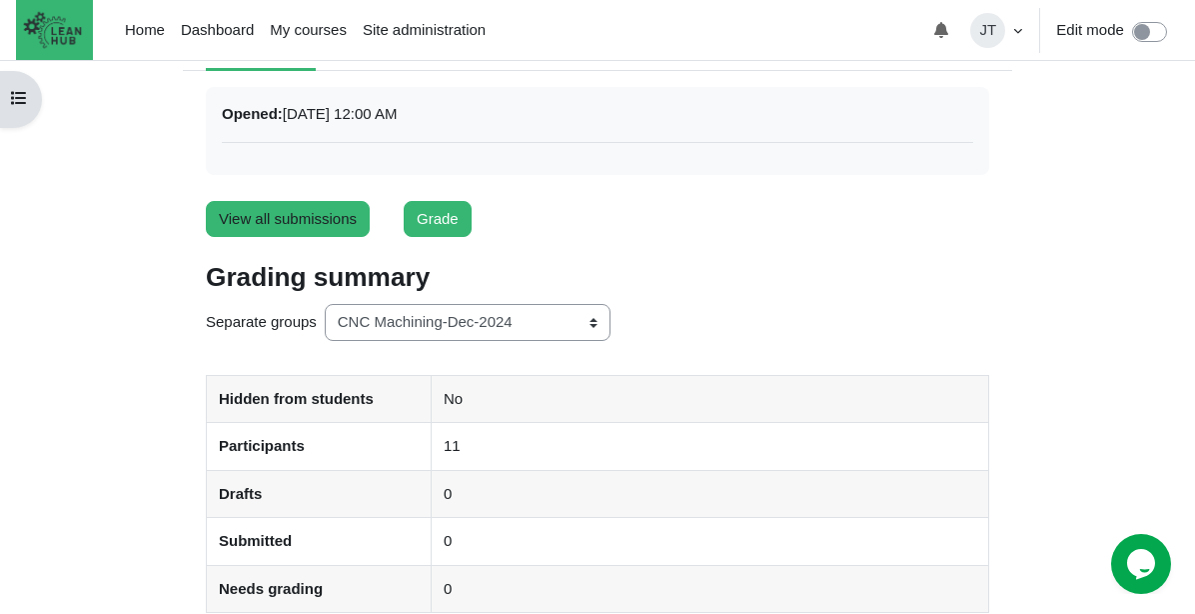
scroll to position [193, 0]
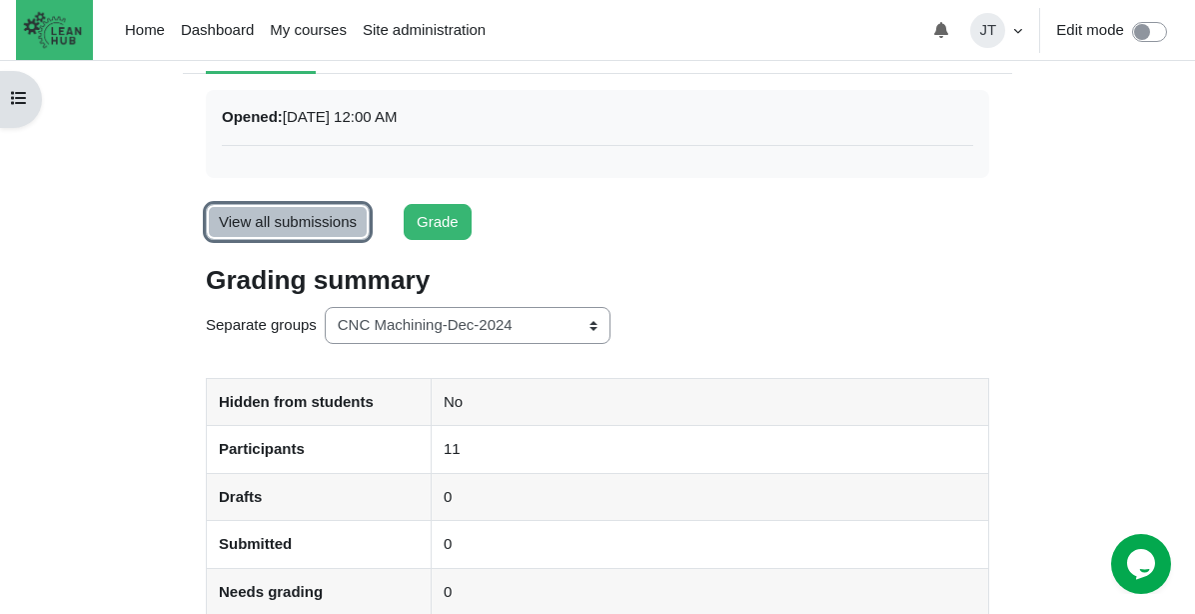
click at [318, 211] on link "View all submissions" at bounding box center [288, 222] width 164 height 37
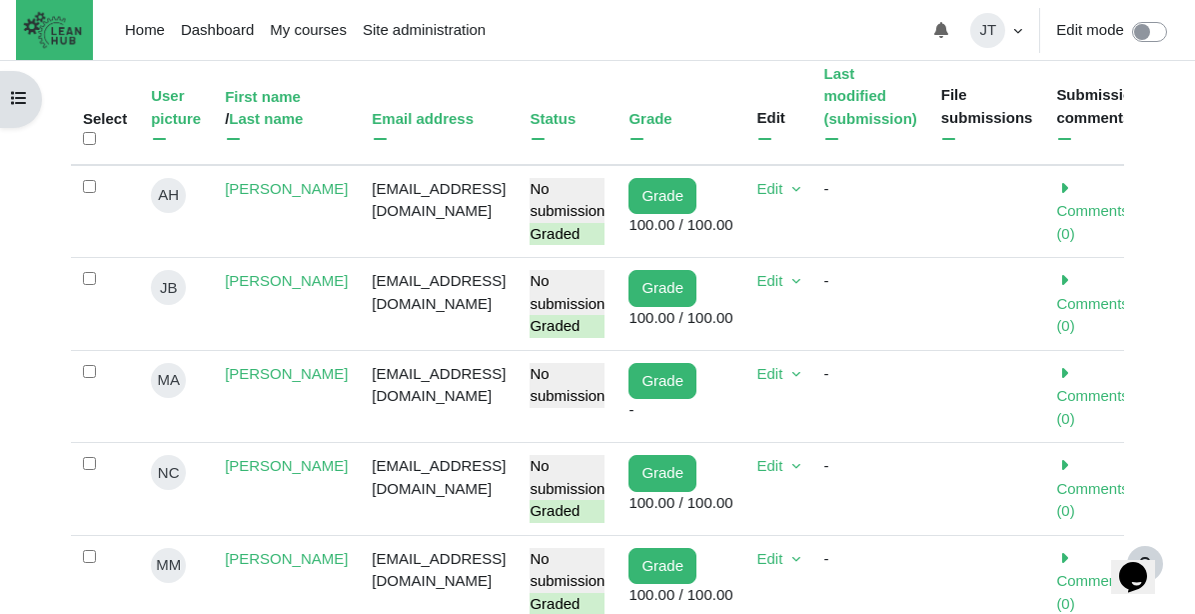
scroll to position [582, 0]
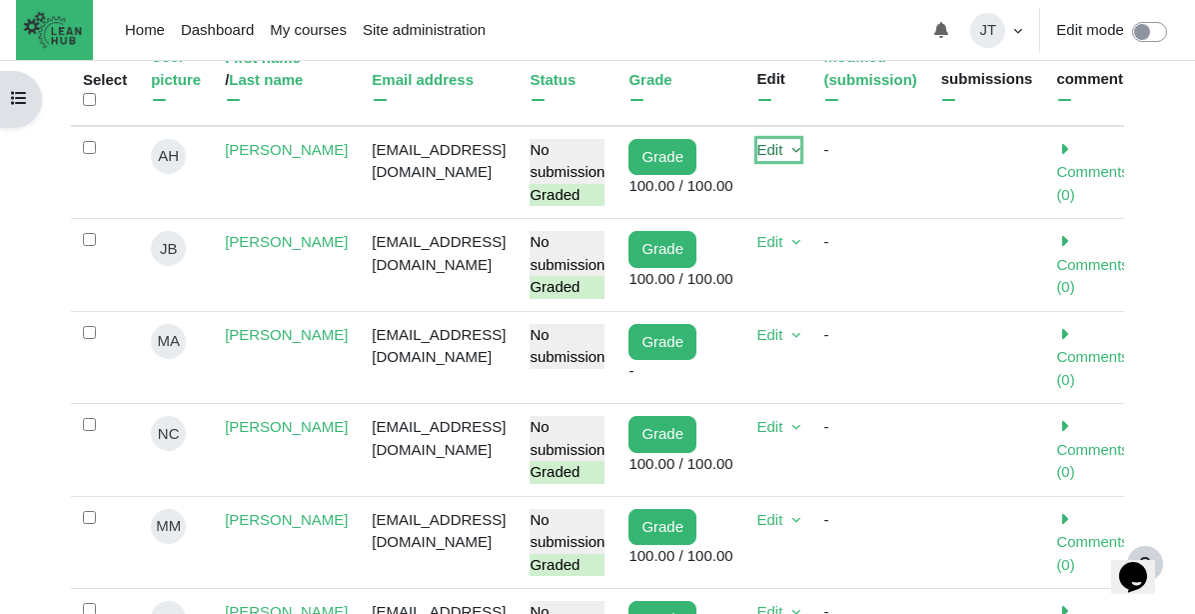
click at [793, 162] on link "Edit" at bounding box center [779, 150] width 43 height 23
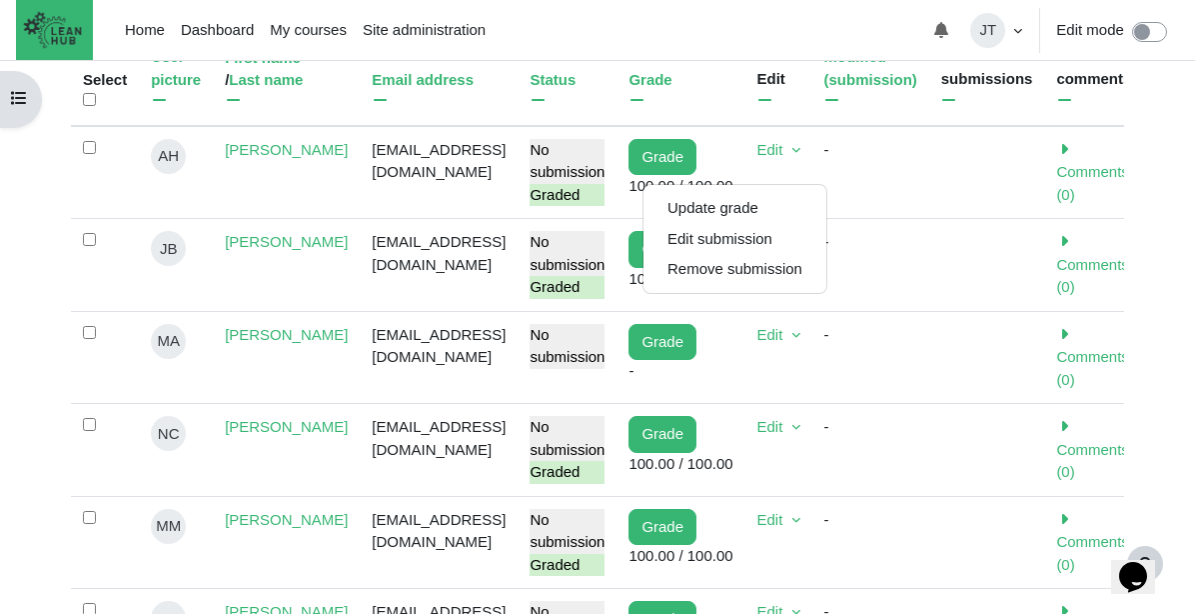
click at [406, 219] on td "[EMAIL_ADDRESS][DOMAIN_NAME]" at bounding box center [439, 172] width 158 height 93
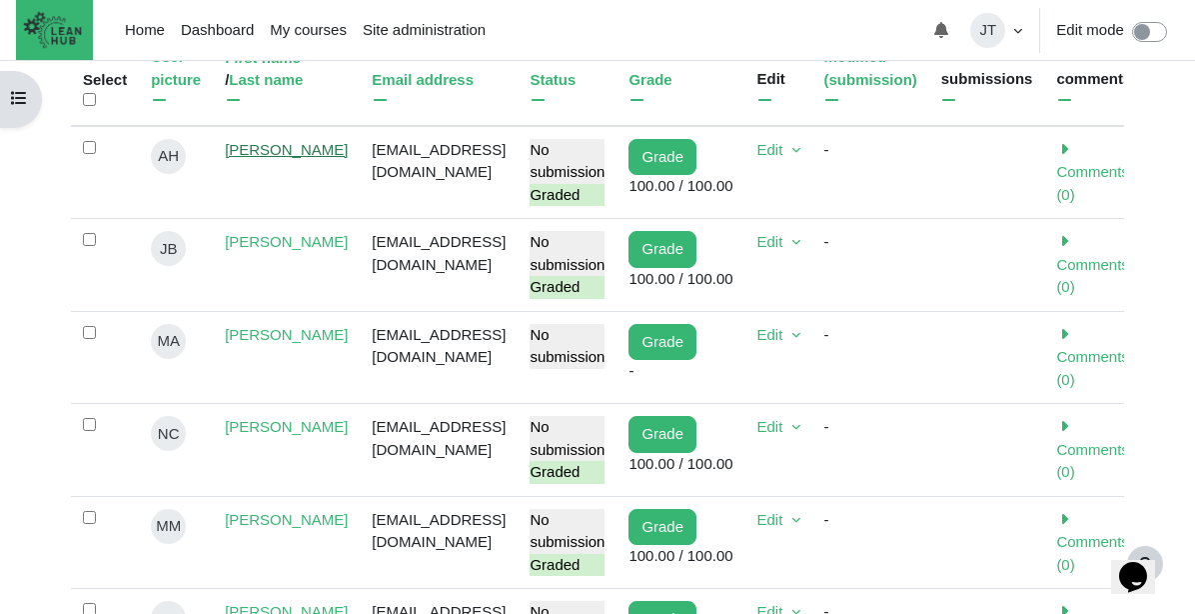
click at [252, 158] on link "[PERSON_NAME]" at bounding box center [286, 149] width 123 height 17
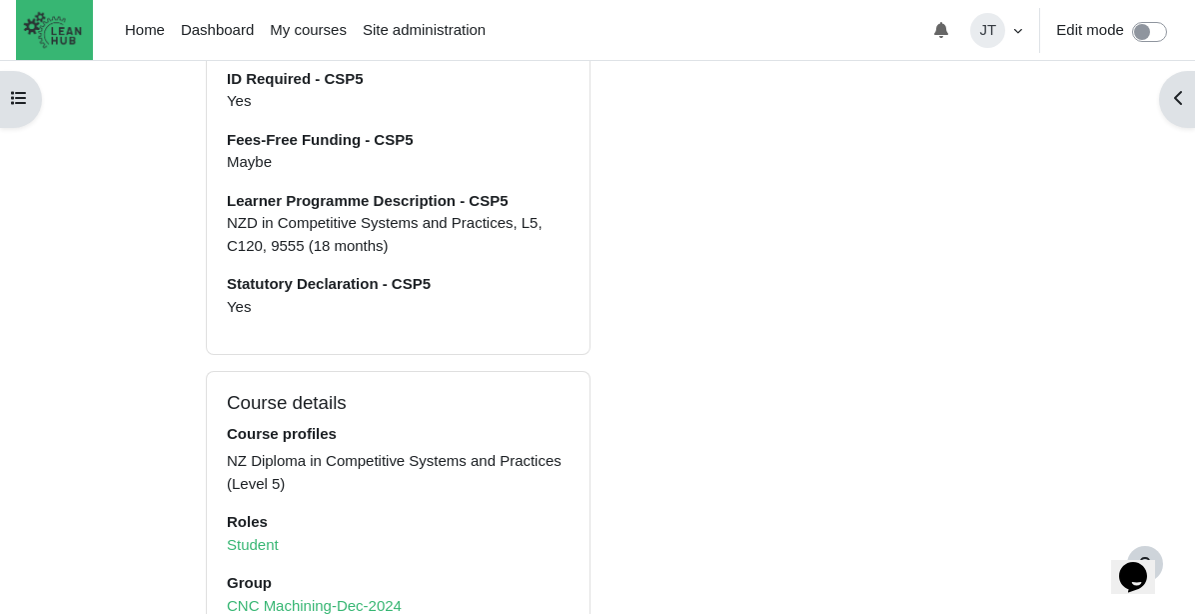
scroll to position [1640, 0]
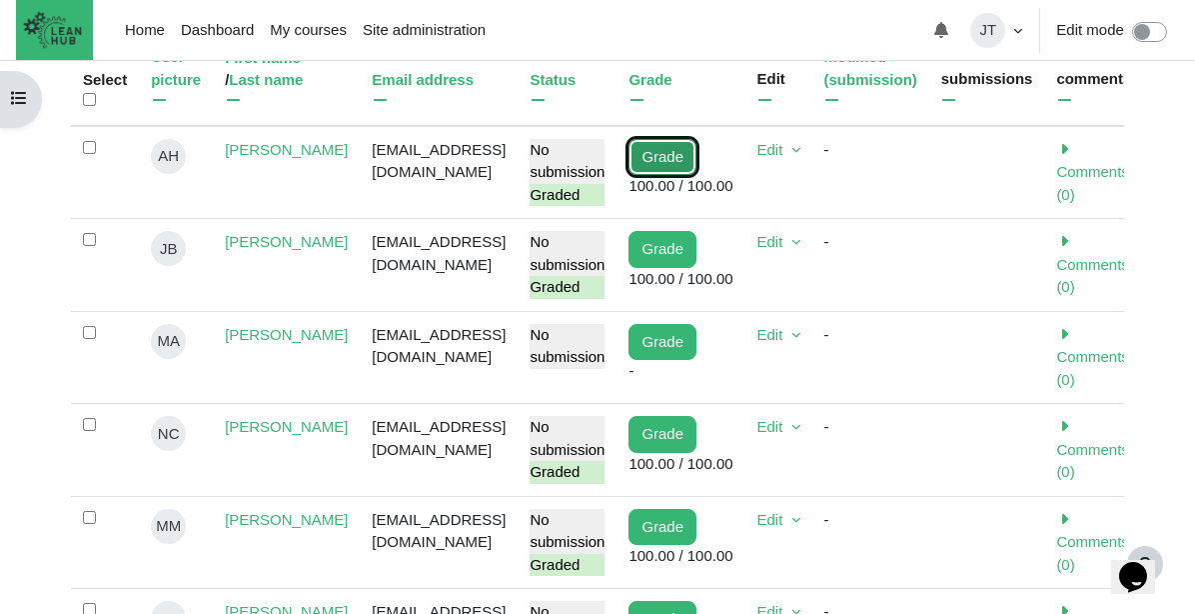
click at [696, 171] on link "Grade" at bounding box center [663, 157] width 68 height 37
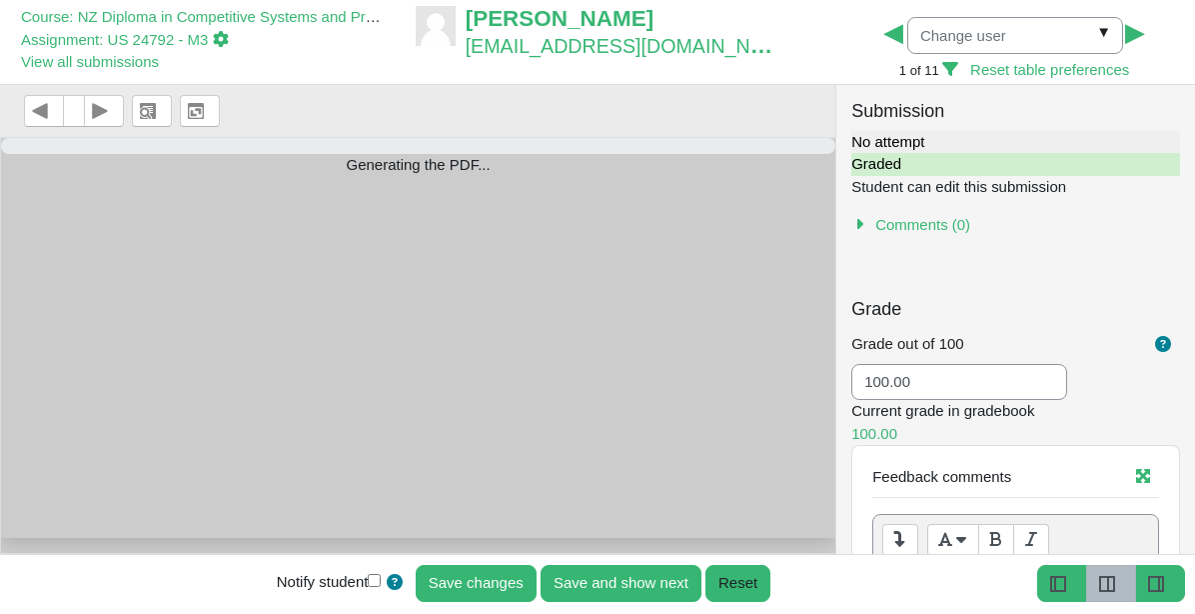
select select "0"
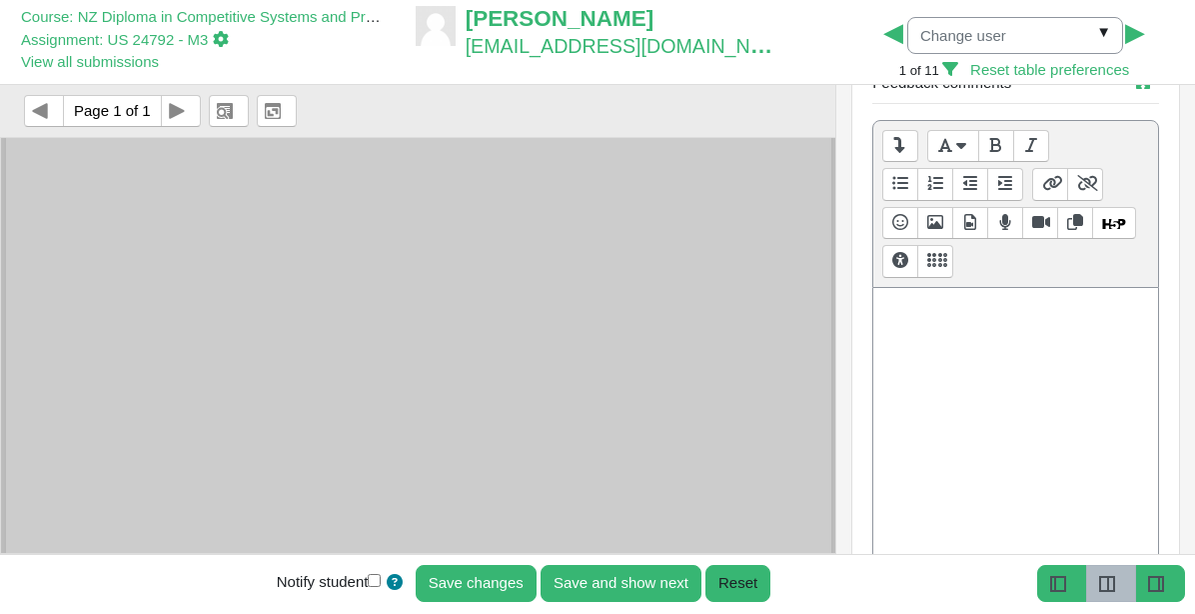
scroll to position [389, 0]
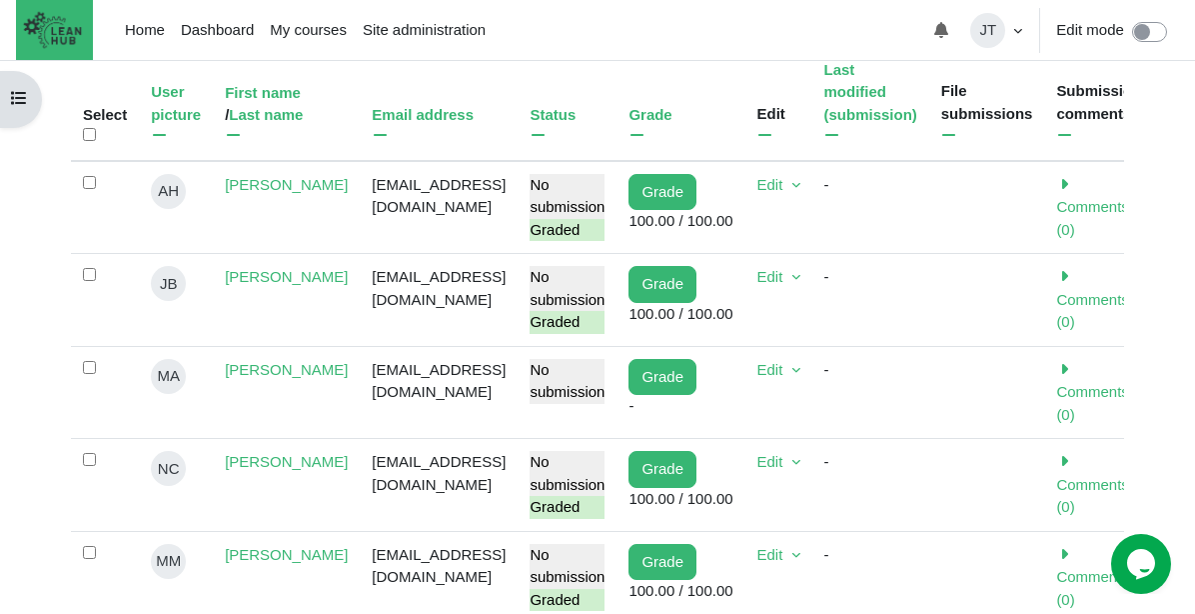
scroll to position [540, 0]
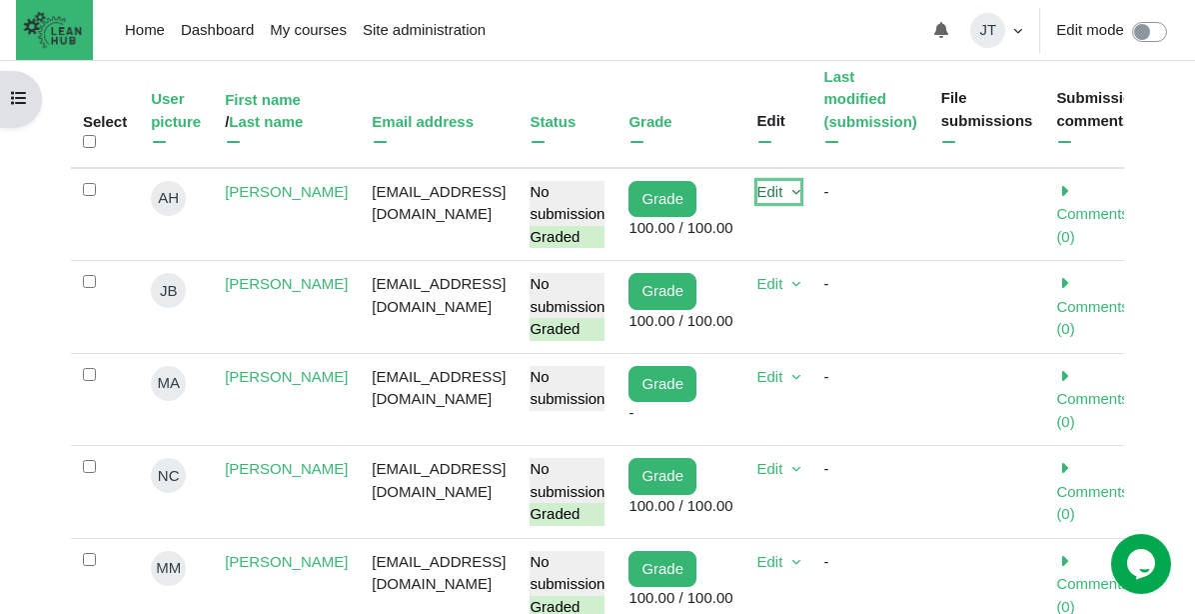
click at [800, 204] on link "Edit" at bounding box center [779, 192] width 43 height 23
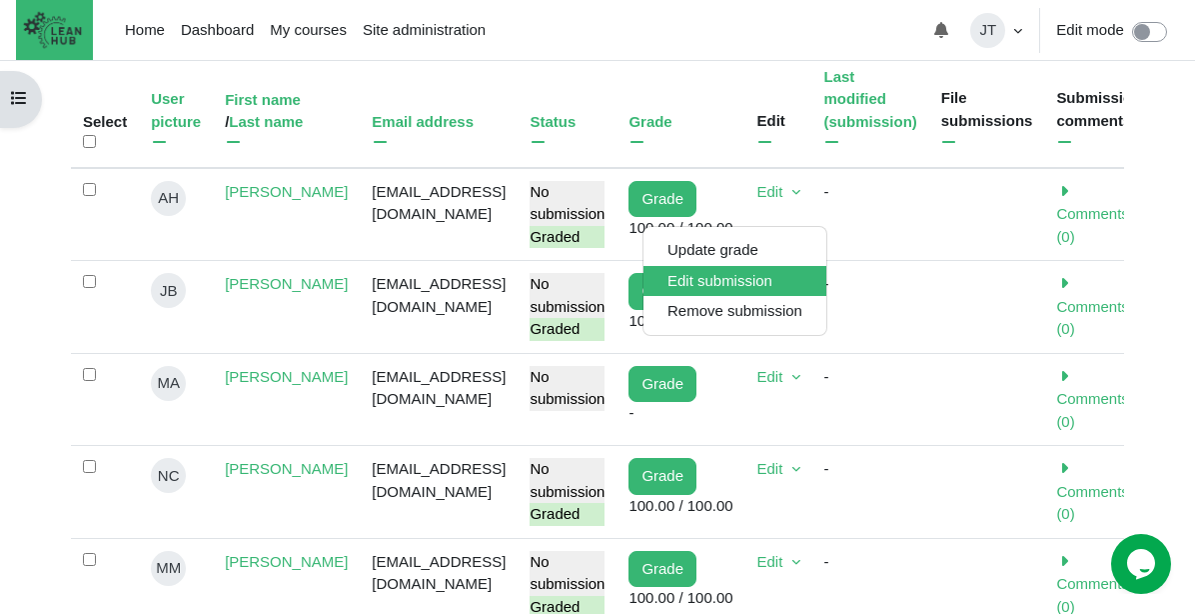
click at [730, 284] on span "Edit submission" at bounding box center [720, 280] width 105 height 17
